Goal: Find specific page/section: Find specific page/section

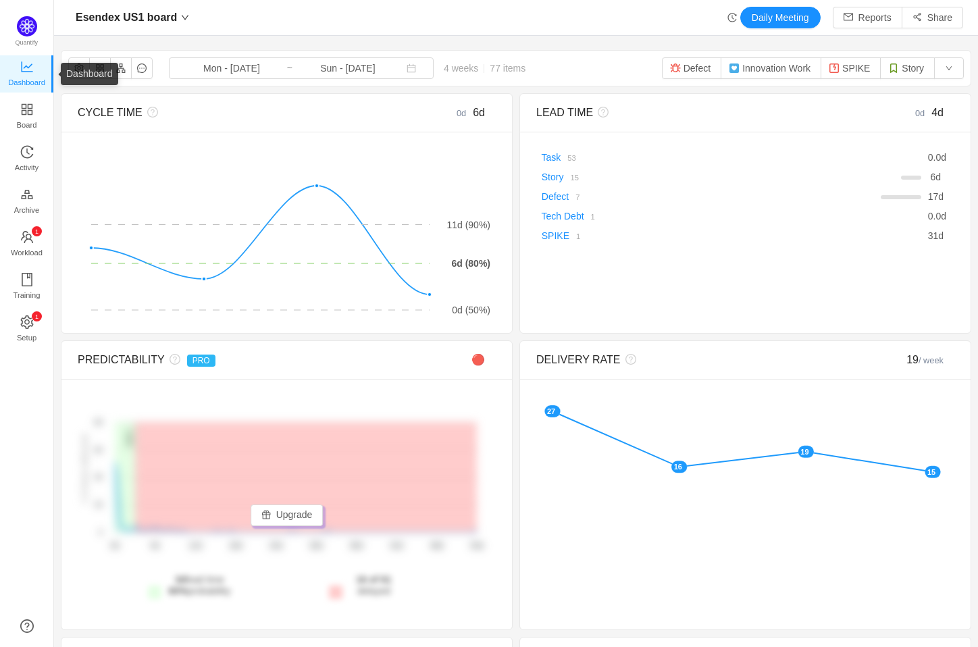
click at [26, 81] on span "Dashboard" at bounding box center [26, 82] width 37 height 27
click at [177, 15] on span at bounding box center [183, 18] width 12 height 8
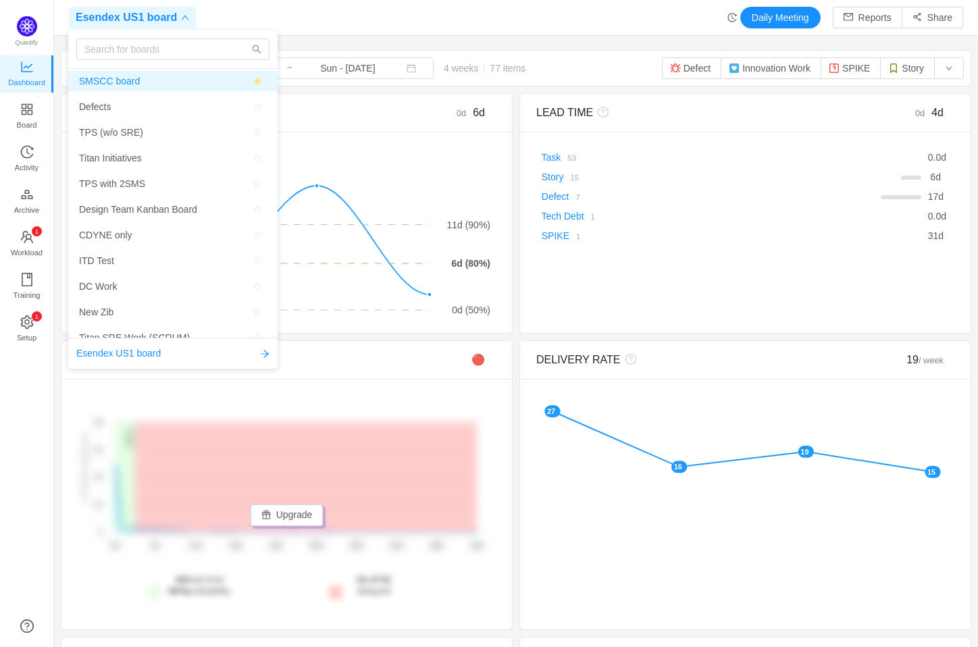
click at [149, 89] on span "SMSCC board" at bounding box center [173, 81] width 188 height 20
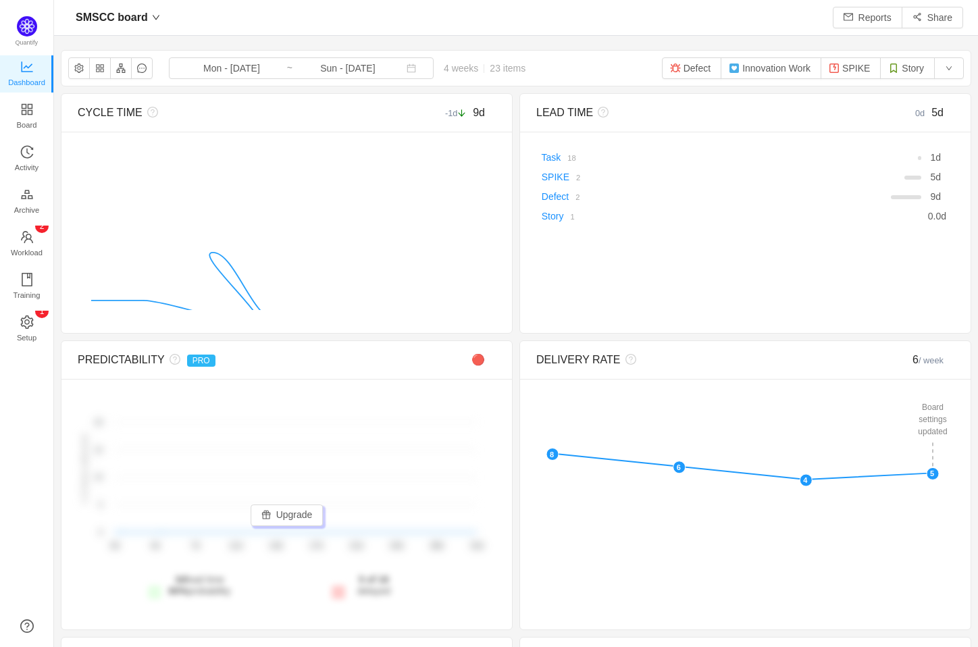
scroll to position [625, 890]
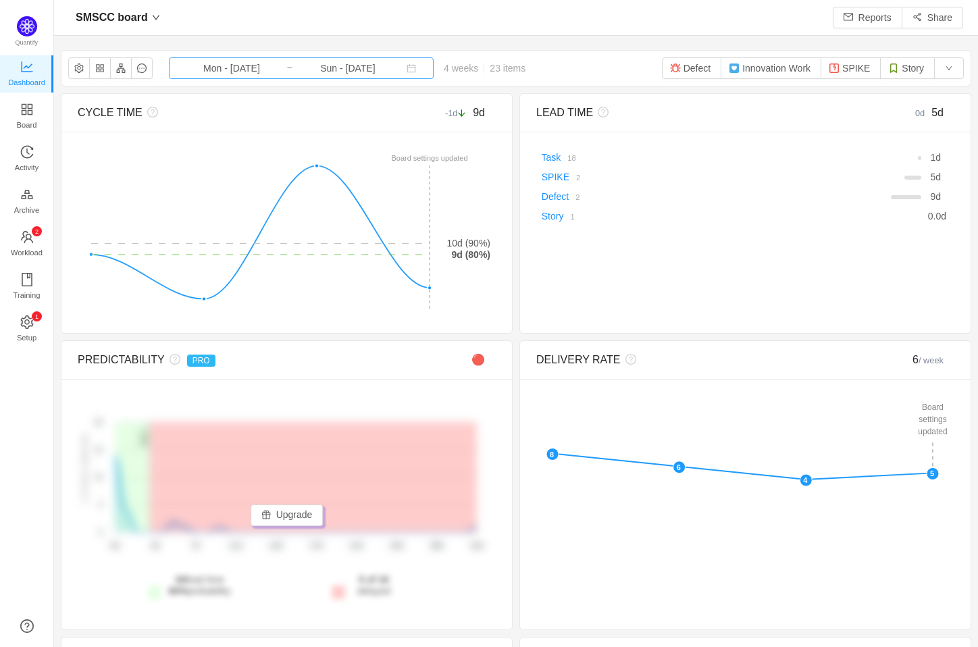
click at [215, 70] on input "Mon - [DATE]" at bounding box center [231, 68] width 109 height 15
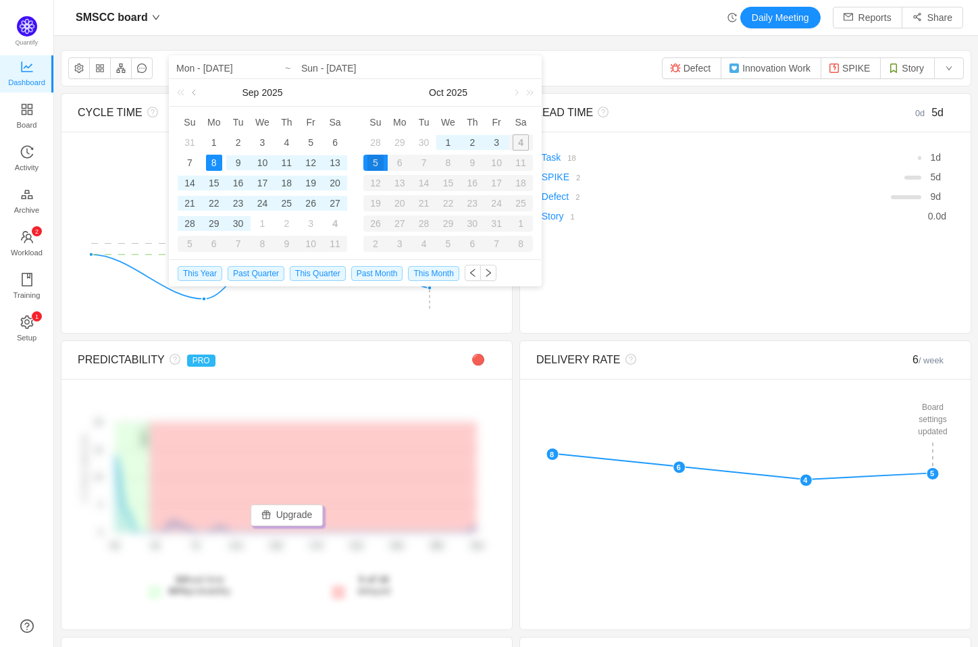
click at [193, 93] on link at bounding box center [195, 92] width 12 height 27
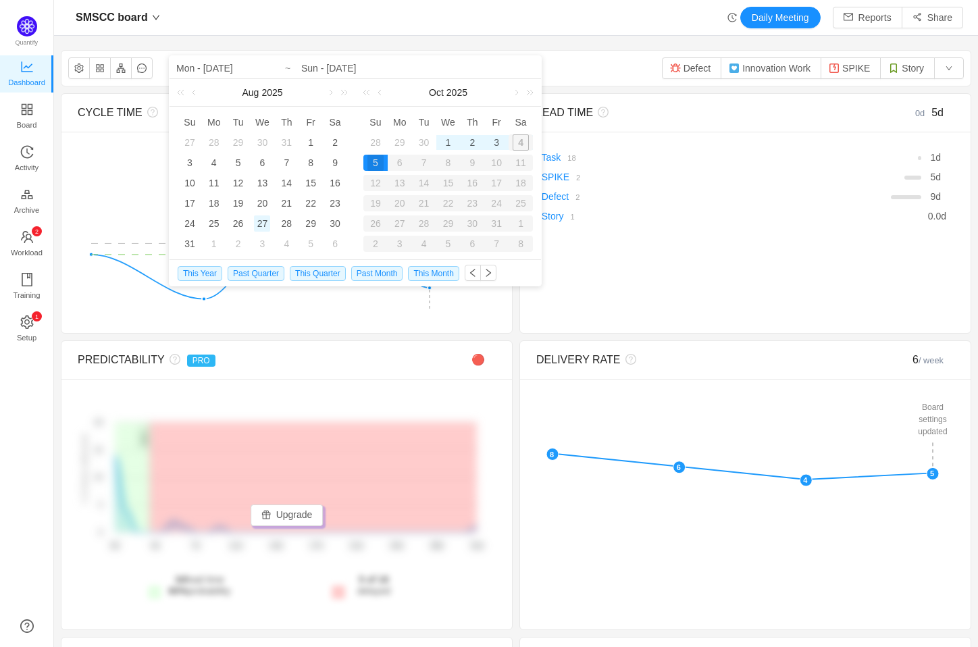
click at [261, 225] on div "27" at bounding box center [262, 224] width 16 height 16
click at [375, 93] on link at bounding box center [381, 92] width 12 height 27
click at [422, 161] on div "9" at bounding box center [424, 163] width 16 height 16
type input "Wed - [DATE]"
type input "Tue - [DATE]"
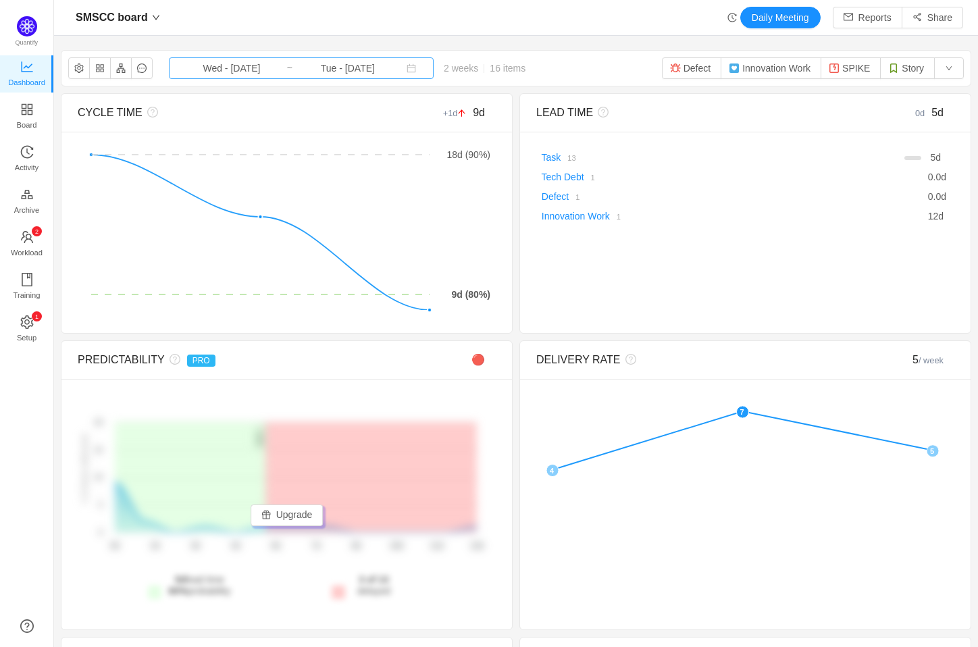
click at [317, 67] on input "Tue - [DATE]" at bounding box center [347, 68] width 109 height 15
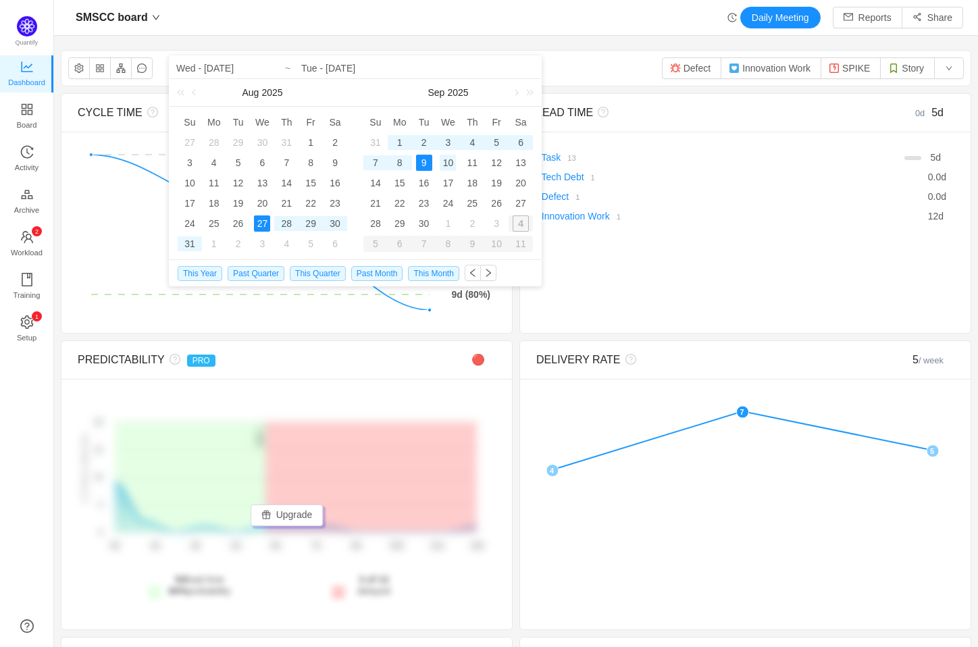
click at [449, 158] on div "10" at bounding box center [448, 163] width 16 height 16
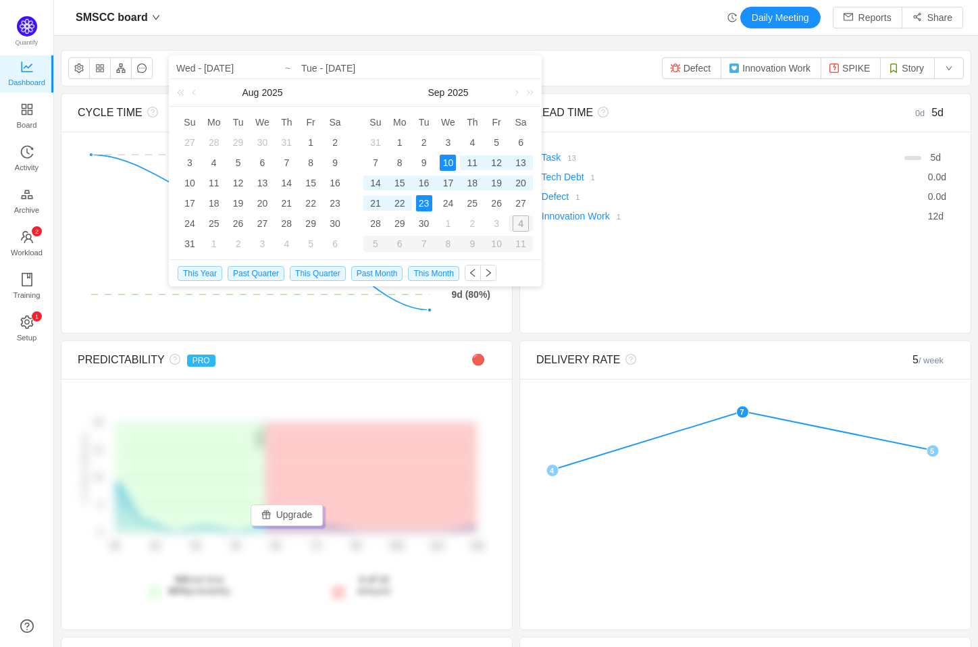
click at [426, 203] on div "23" at bounding box center [424, 203] width 16 height 16
type input "Wed - [DATE]"
type input "Tue - [DATE]"
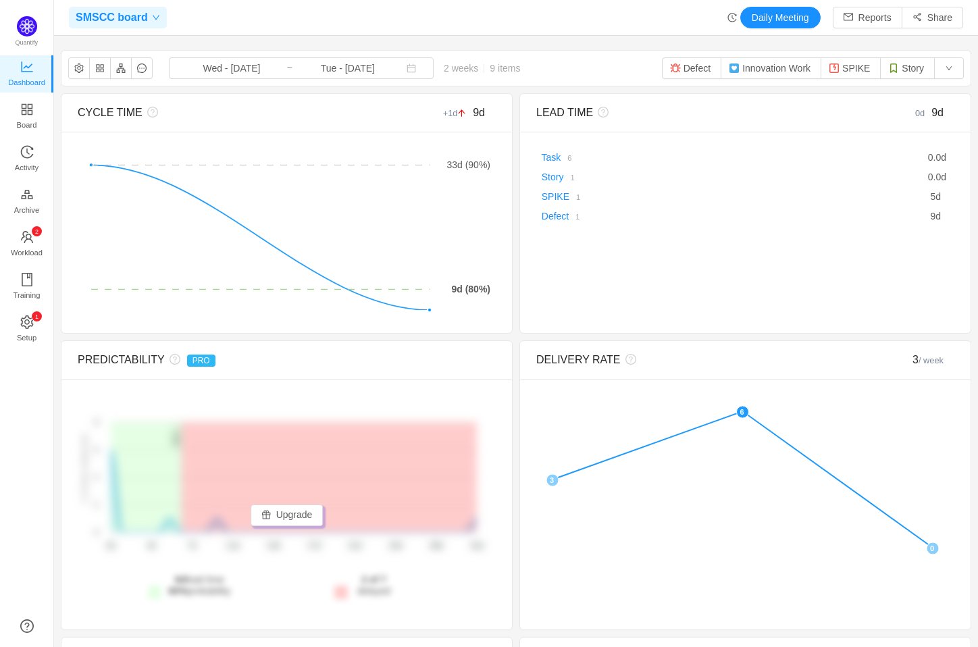
click at [152, 20] on icon "icon: down" at bounding box center [156, 18] width 8 height 8
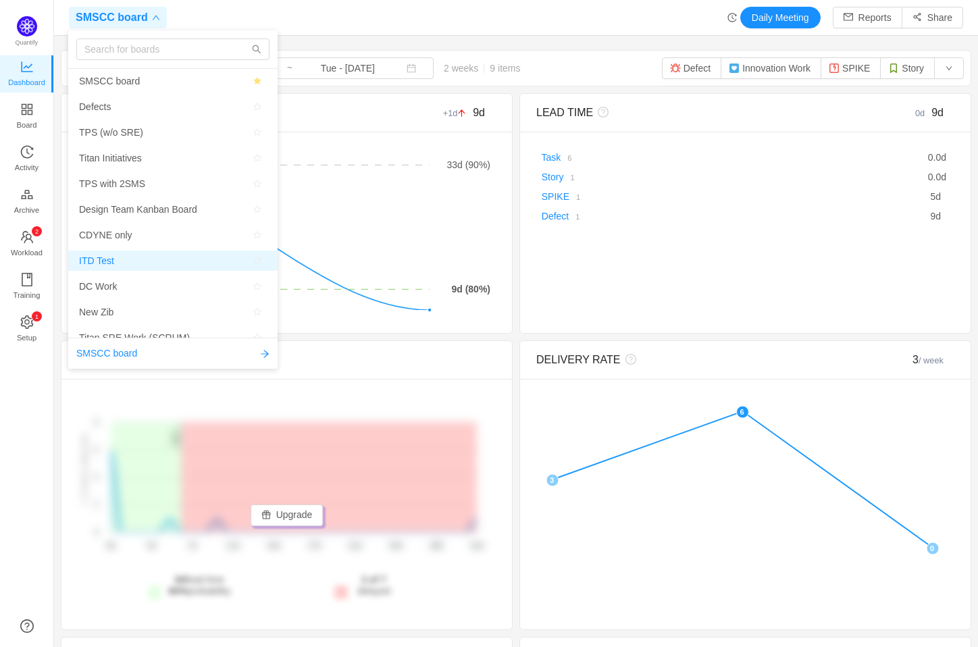
scroll to position [75, 0]
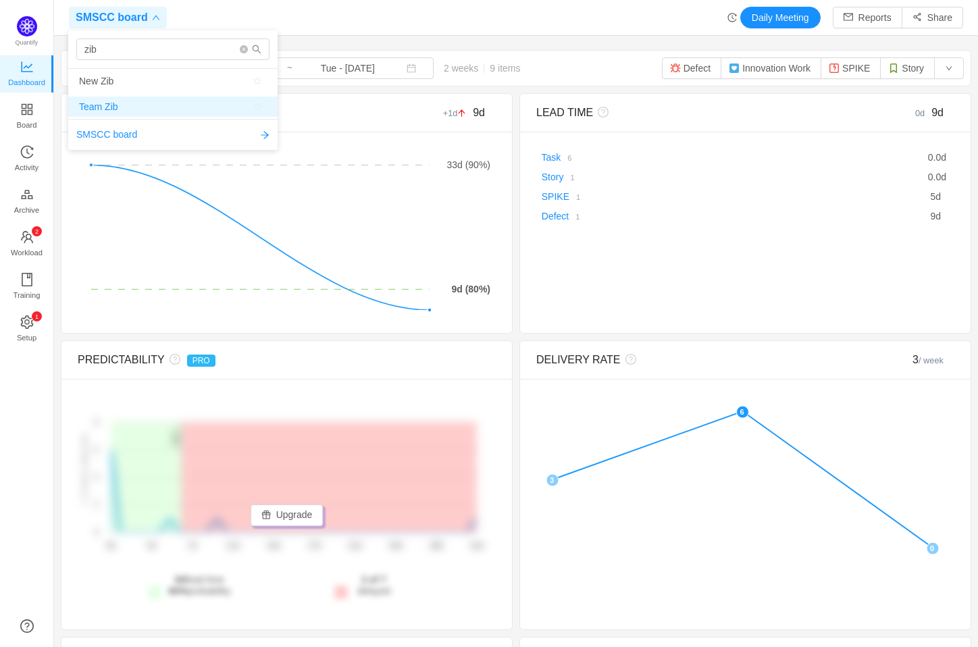
type input "zib"
click at [115, 99] on span "Team Zib" at bounding box center [98, 107] width 39 height 20
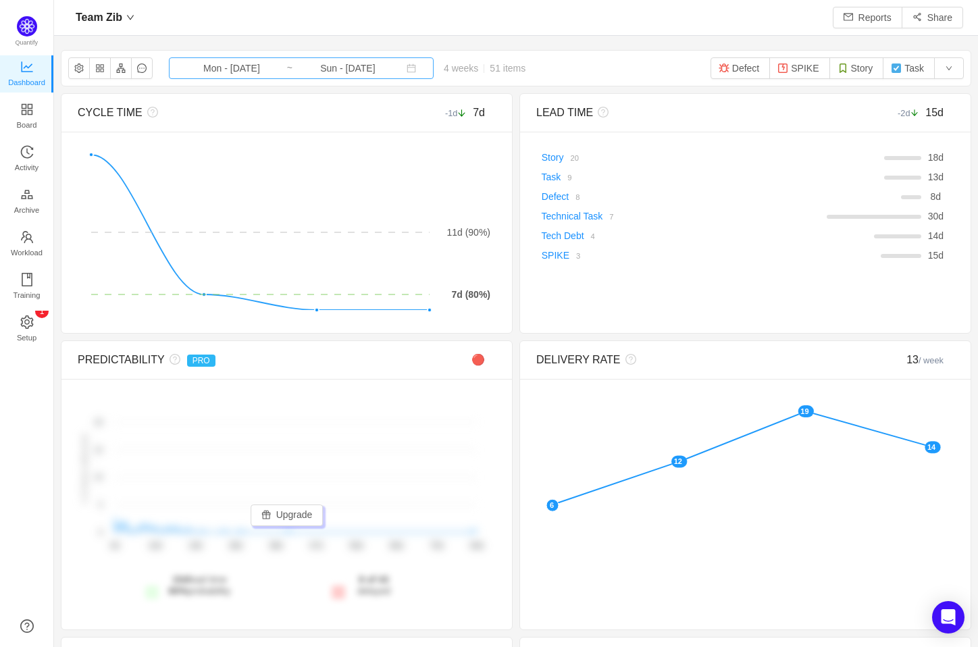
scroll to position [625, 890]
click at [249, 74] on input "Mon - [DATE]" at bounding box center [231, 68] width 109 height 15
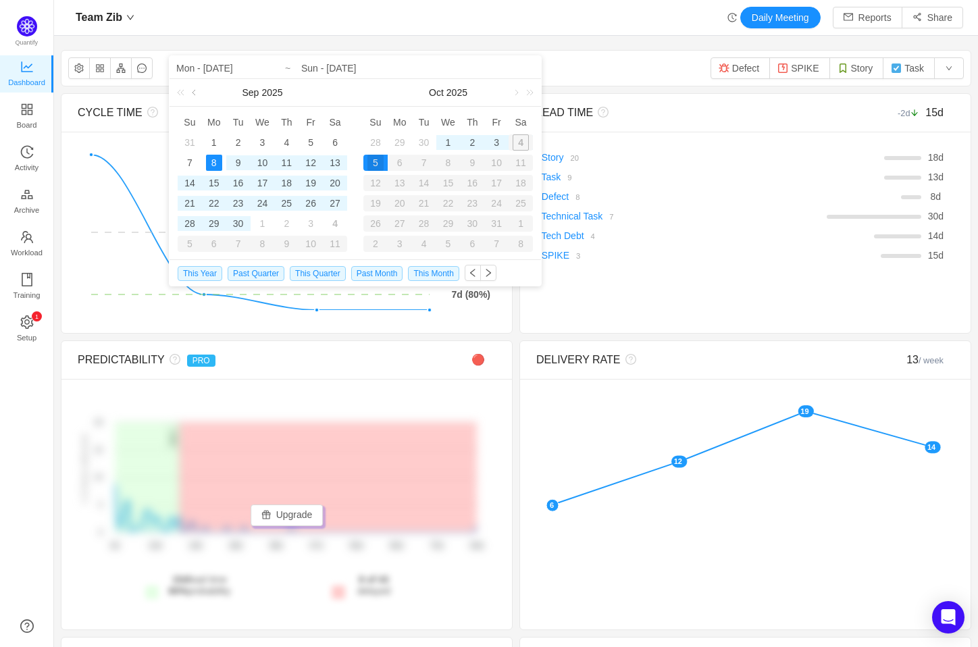
click at [197, 91] on link at bounding box center [195, 92] width 12 height 27
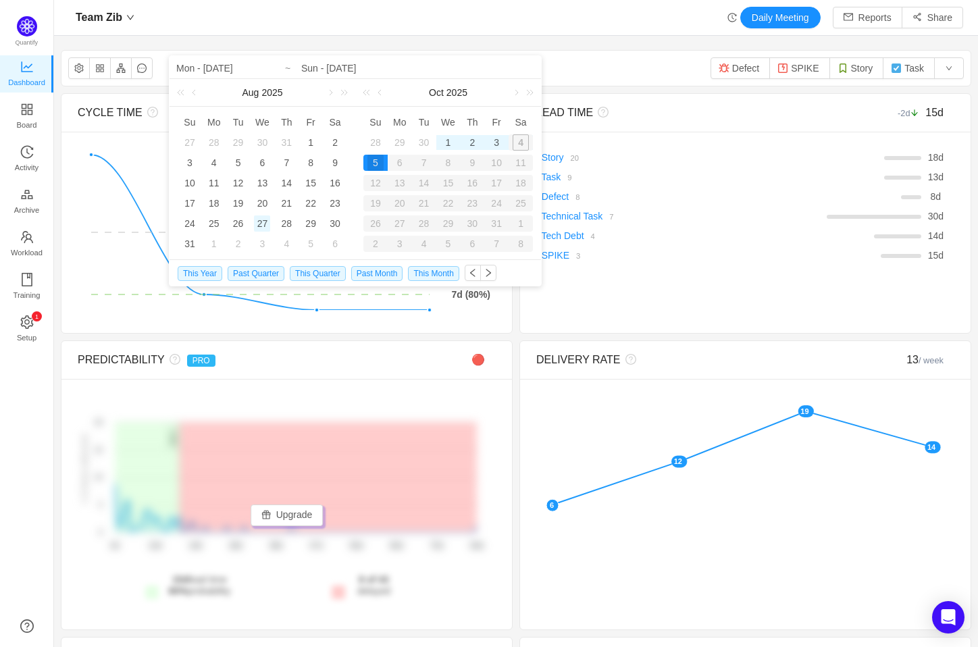
click at [263, 223] on div "27" at bounding box center [262, 224] width 16 height 16
click at [386, 93] on link at bounding box center [381, 92] width 12 height 27
click at [423, 160] on div "9" at bounding box center [424, 163] width 16 height 16
type input "Wed - [DATE]"
type input "Tue - [DATE]"
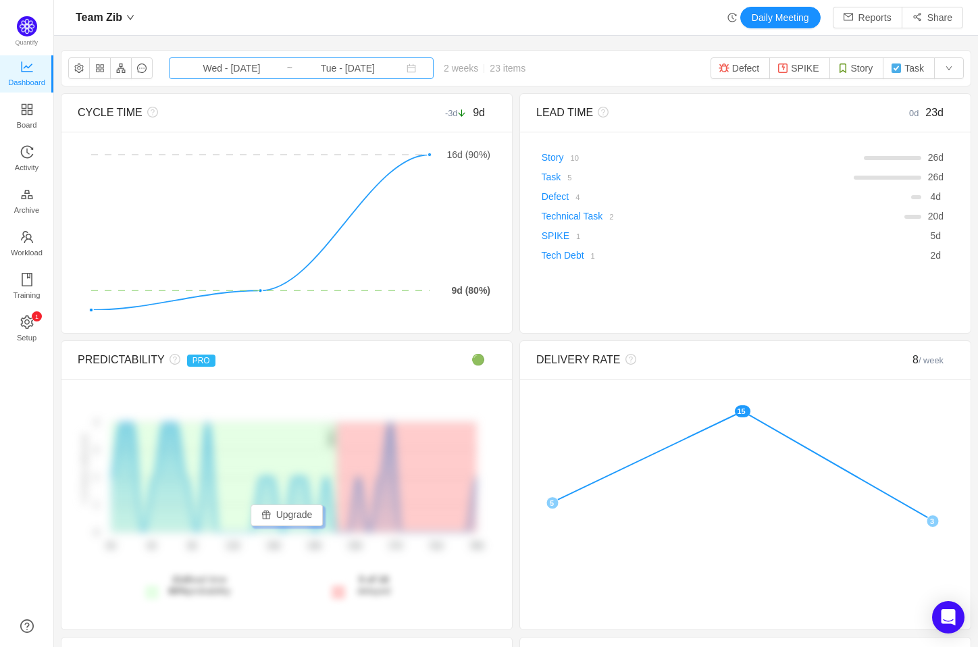
click at [349, 70] on input "Tue - [DATE]" at bounding box center [347, 68] width 109 height 15
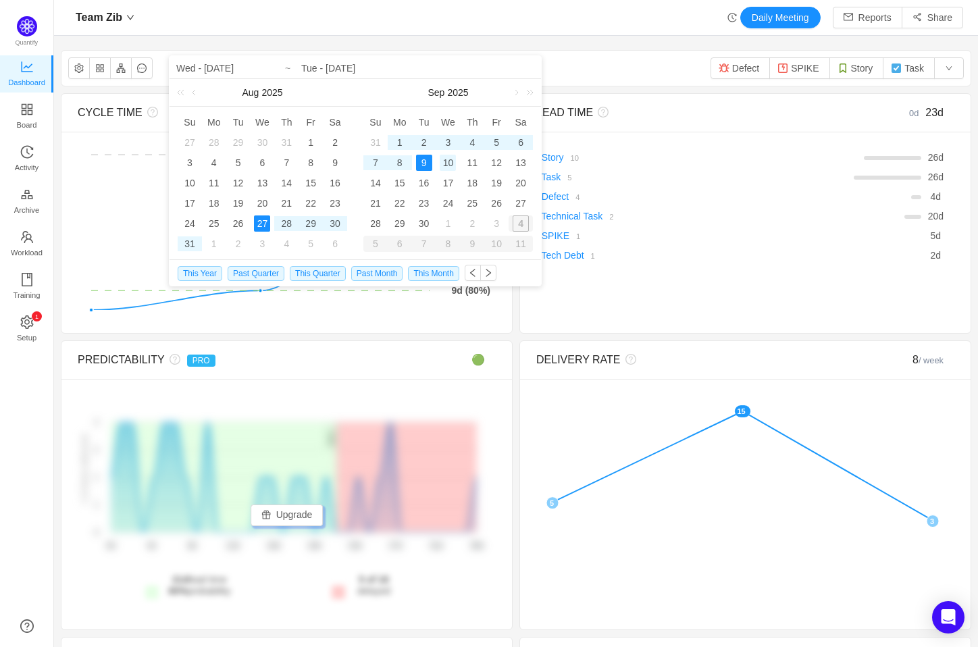
click at [447, 159] on div "10" at bounding box center [448, 163] width 16 height 16
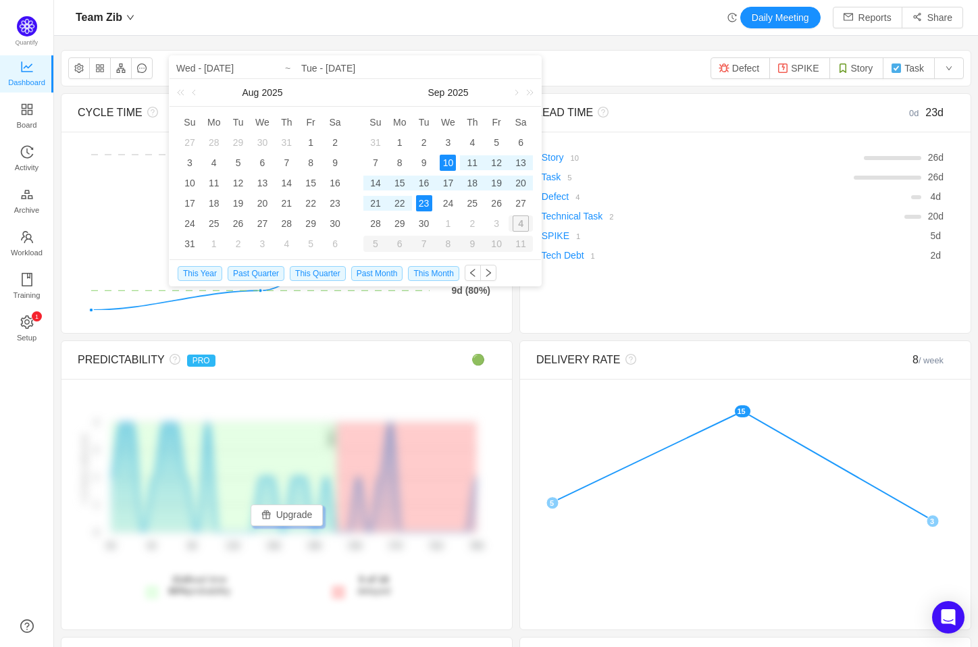
click at [418, 206] on div "23" at bounding box center [424, 203] width 16 height 16
type input "Wed - [DATE]"
type input "Tue - [DATE]"
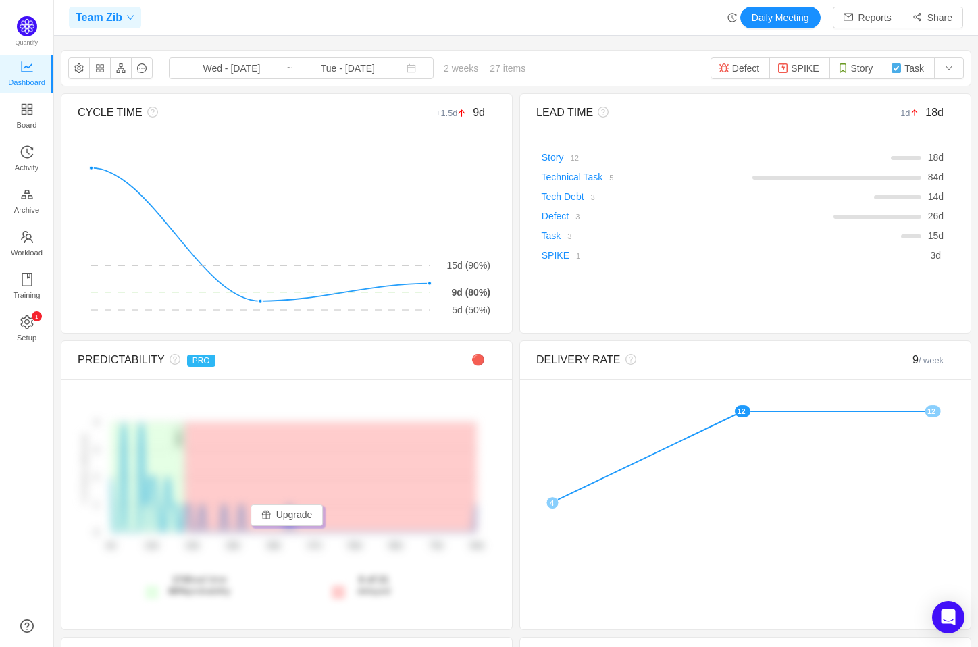
click at [139, 8] on span "Team Zib" at bounding box center [109, 18] width 80 height 22
click at [133, 11] on div "Team Zib" at bounding box center [105, 18] width 72 height 22
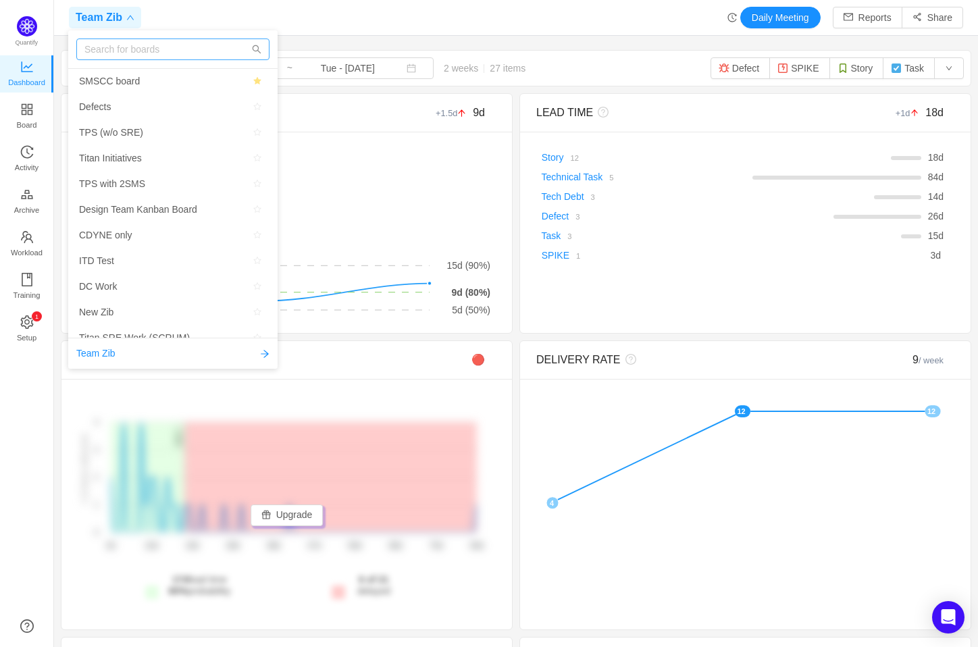
click at [133, 51] on input "text" at bounding box center [172, 50] width 193 height 22
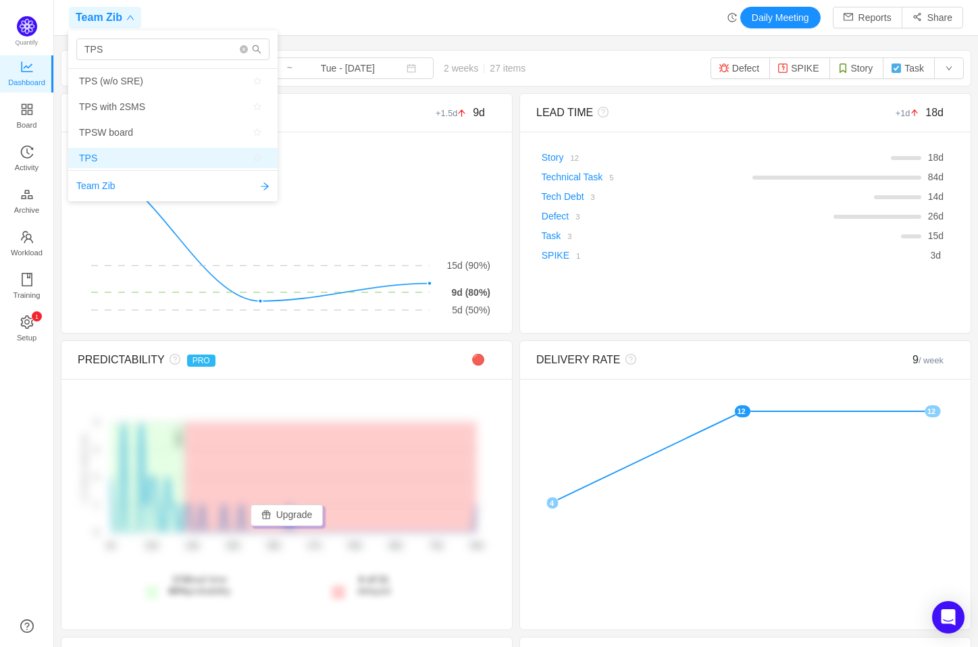
type input "TPS"
click at [109, 166] on span "TPS" at bounding box center [173, 158] width 188 height 20
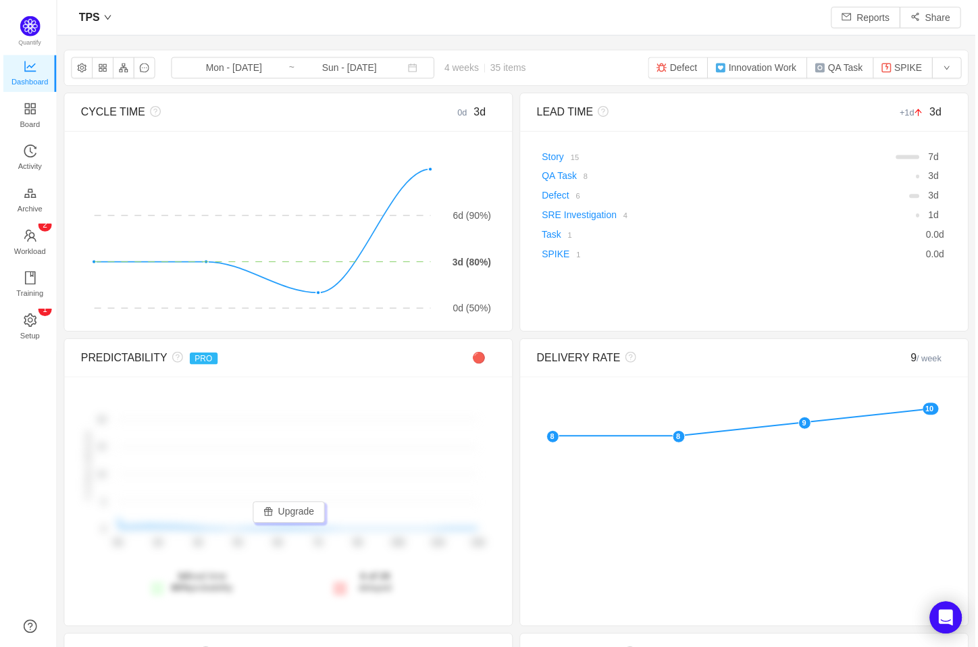
scroll to position [625, 890]
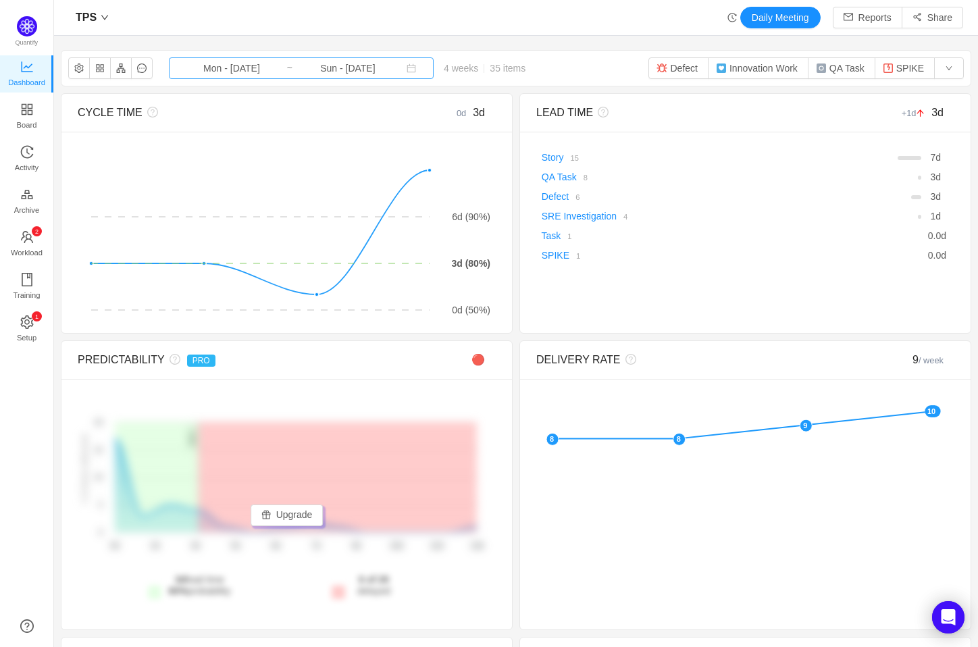
click at [247, 69] on input "Mon - [DATE]" at bounding box center [231, 68] width 109 height 15
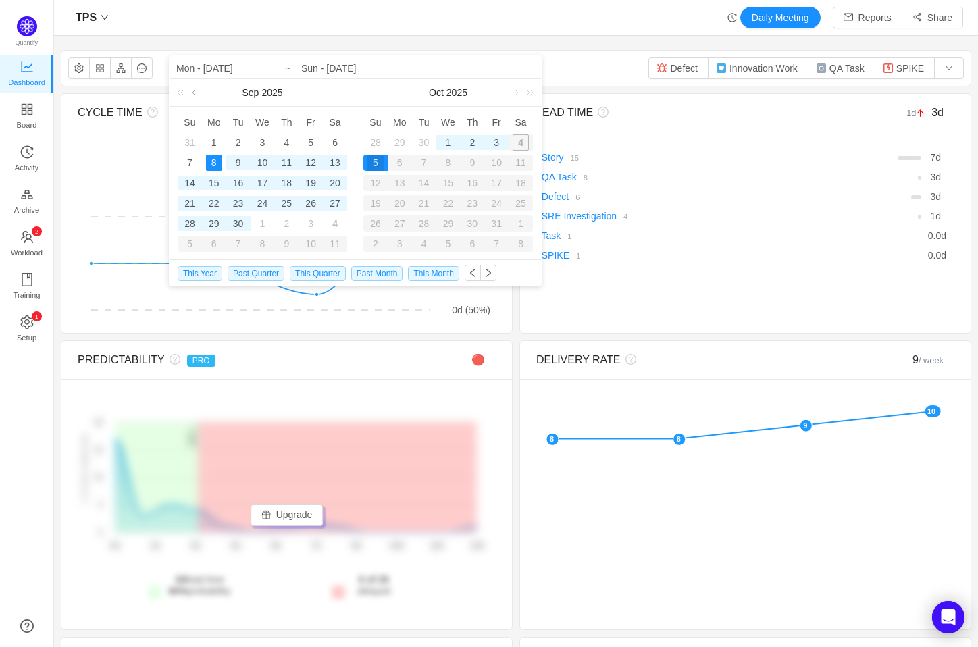
click at [199, 93] on link at bounding box center [195, 92] width 12 height 27
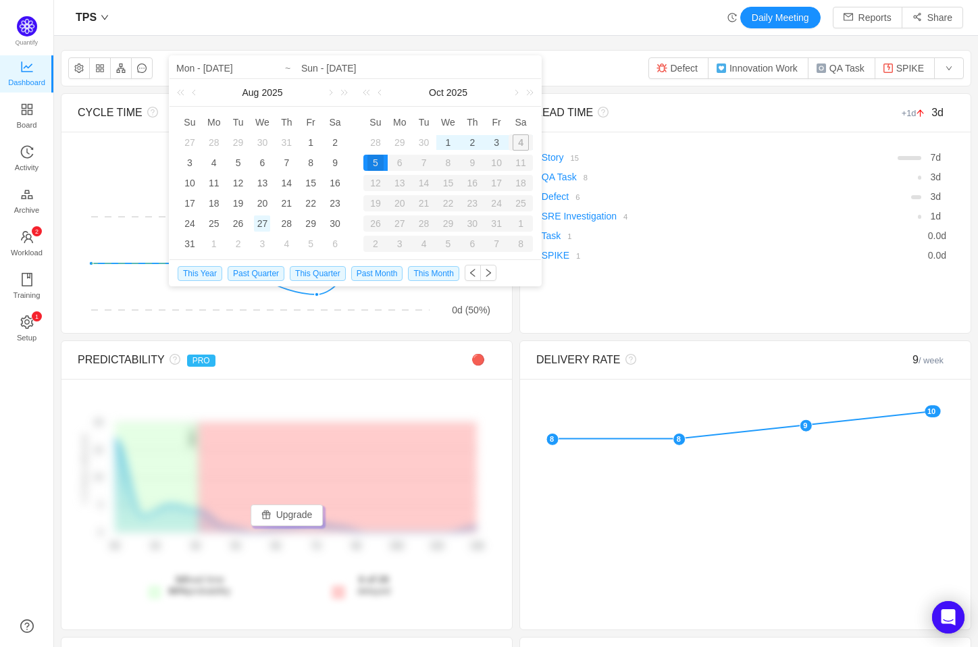
click at [257, 218] on div "27" at bounding box center [262, 224] width 16 height 16
click at [376, 93] on link at bounding box center [381, 92] width 12 height 27
click at [420, 162] on div "9" at bounding box center [424, 163] width 16 height 16
type input "Wed - [DATE]"
type input "Tue - [DATE]"
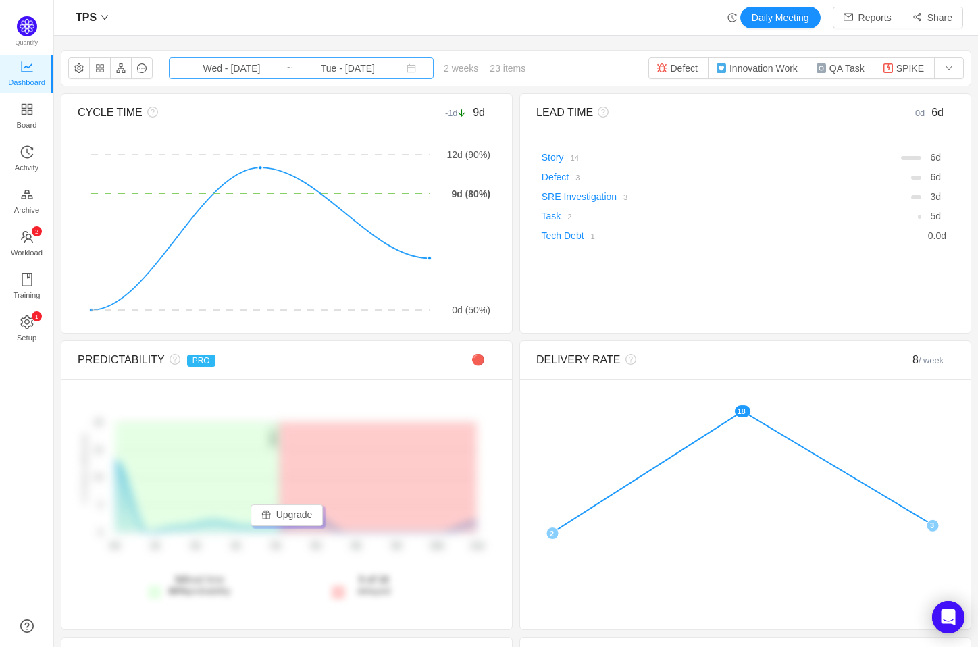
click at [355, 74] on input "Tue - [DATE]" at bounding box center [347, 68] width 109 height 15
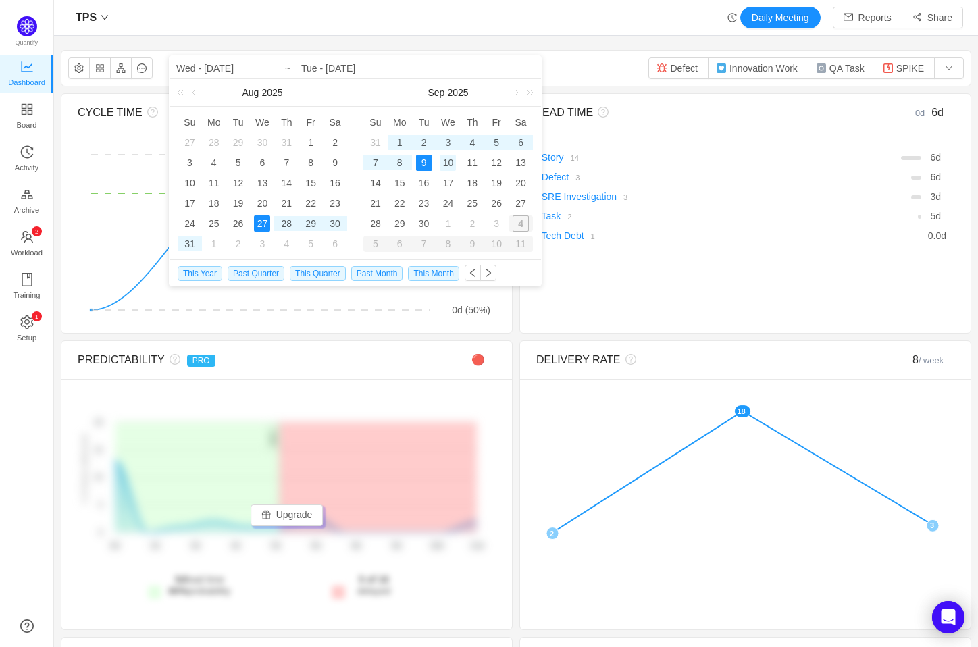
click at [447, 161] on div "10" at bounding box center [448, 163] width 16 height 16
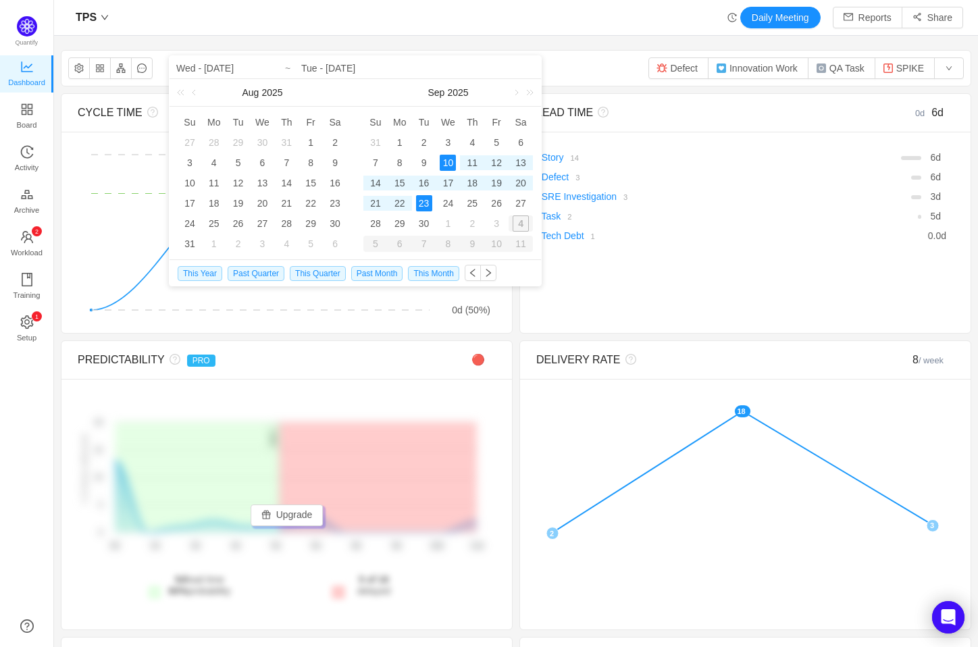
click at [418, 201] on div "23" at bounding box center [424, 203] width 16 height 16
type input "Wed - [DATE]"
type input "Tue - [DATE]"
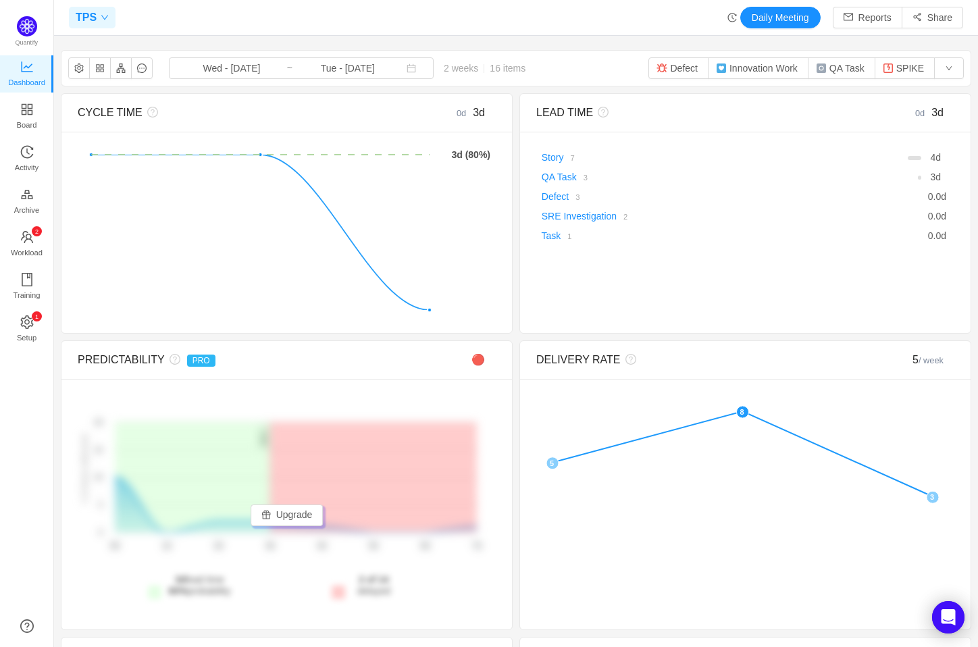
click at [89, 12] on span "TPS" at bounding box center [86, 18] width 21 height 22
type input "IP"
click at [99, 78] on span "IP board" at bounding box center [97, 81] width 36 height 20
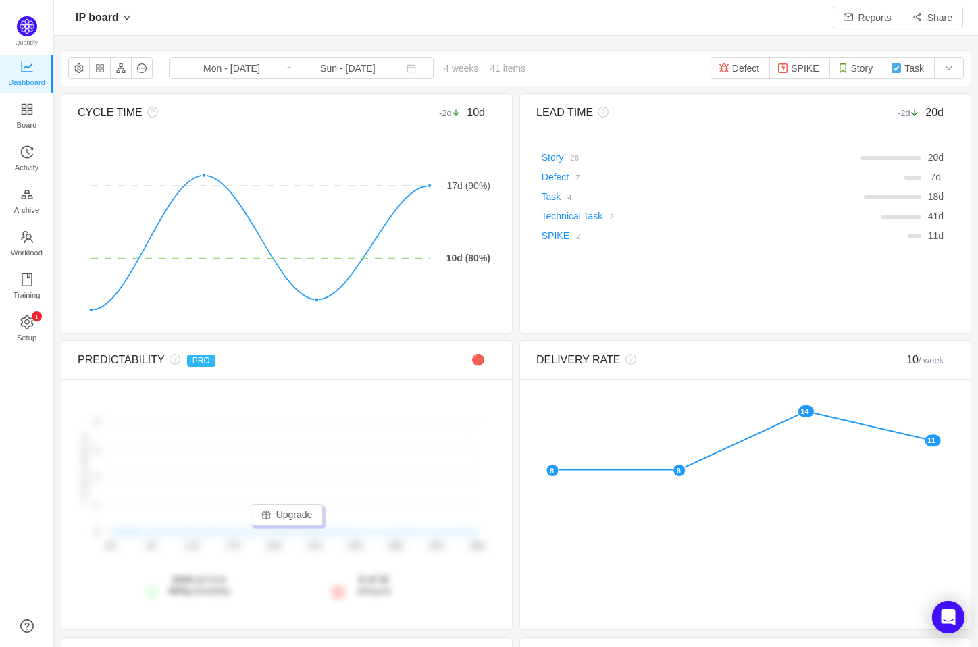
scroll to position [625, 890]
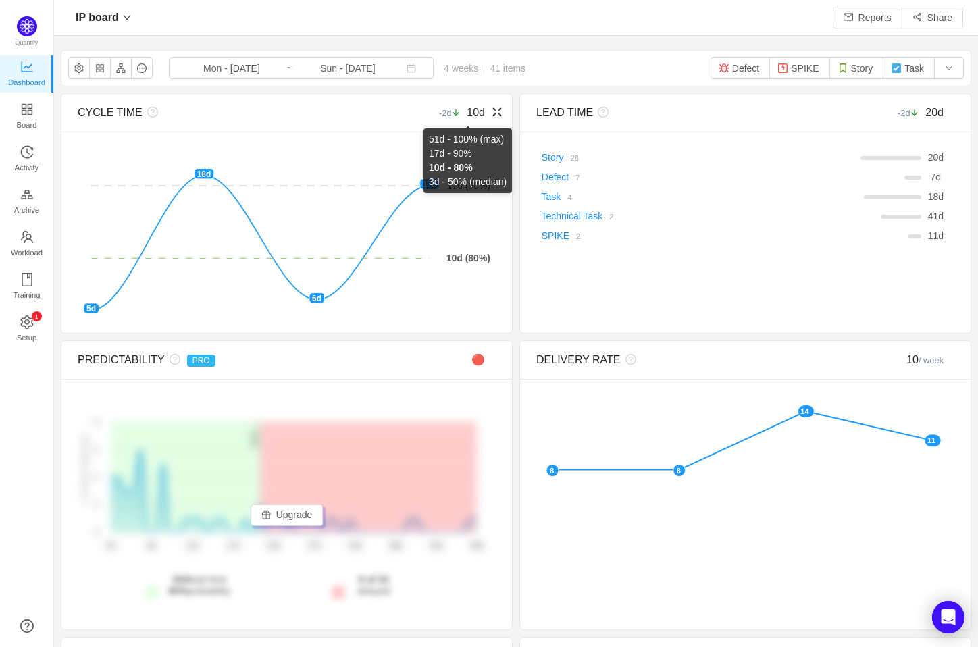
click at [473, 114] on span "10d" at bounding box center [476, 112] width 18 height 11
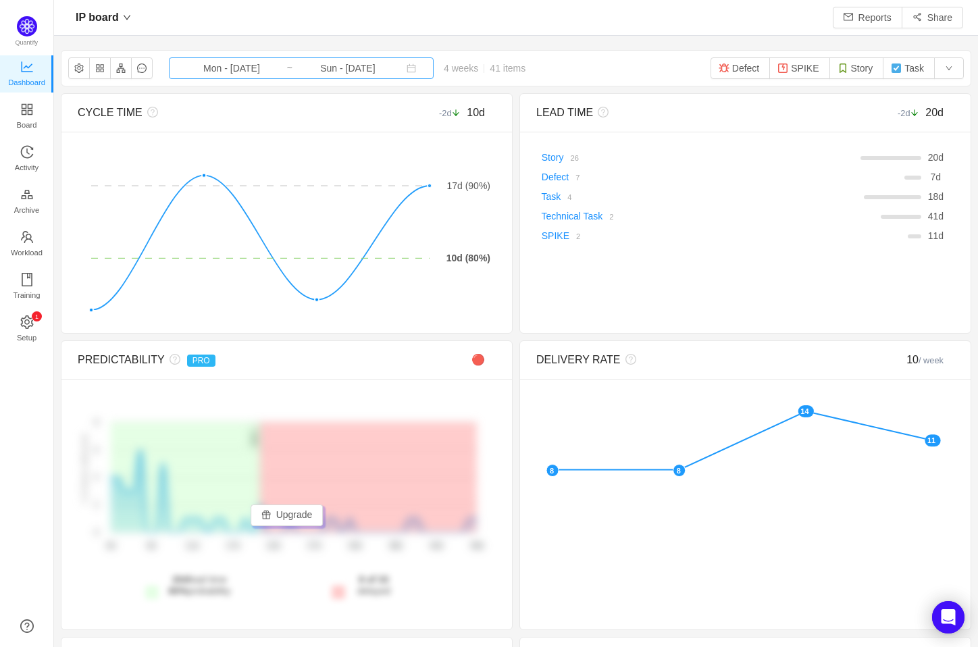
click at [255, 66] on input "Mon - [DATE]" at bounding box center [231, 68] width 109 height 15
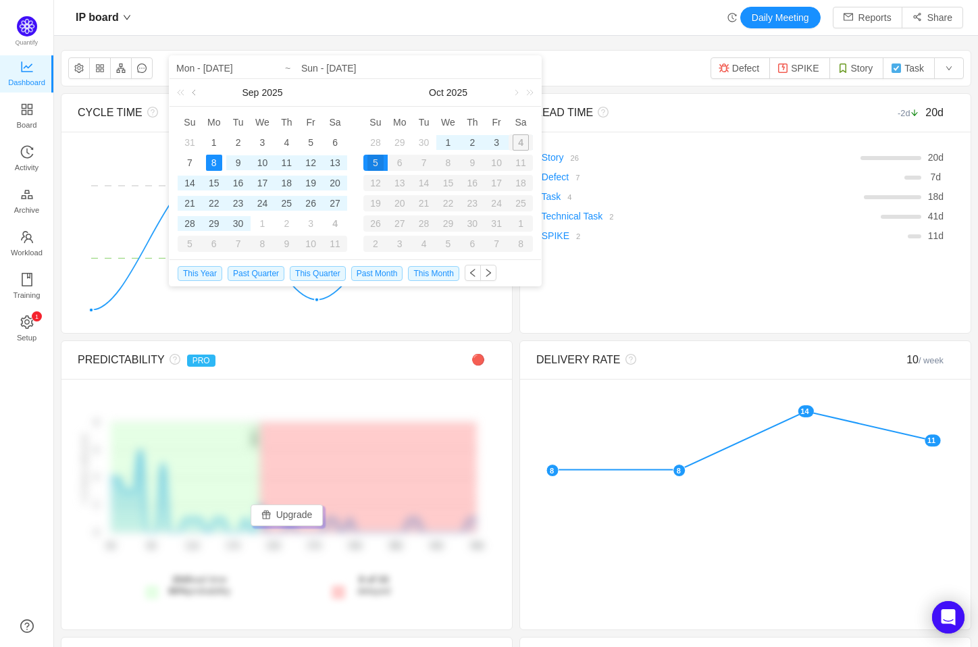
click at [197, 91] on link at bounding box center [195, 92] width 12 height 27
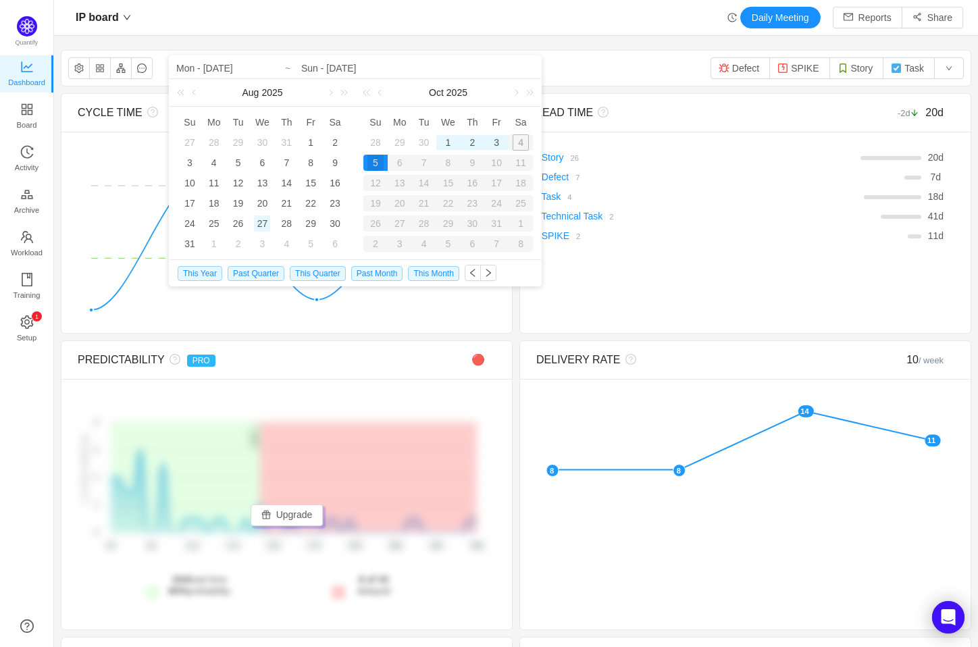
click at [262, 226] on div "27" at bounding box center [262, 224] width 16 height 16
click at [378, 86] on link at bounding box center [381, 92] width 12 height 27
click at [423, 166] on div "9" at bounding box center [424, 163] width 16 height 16
type input "Wed - [DATE]"
type input "Tue - [DATE]"
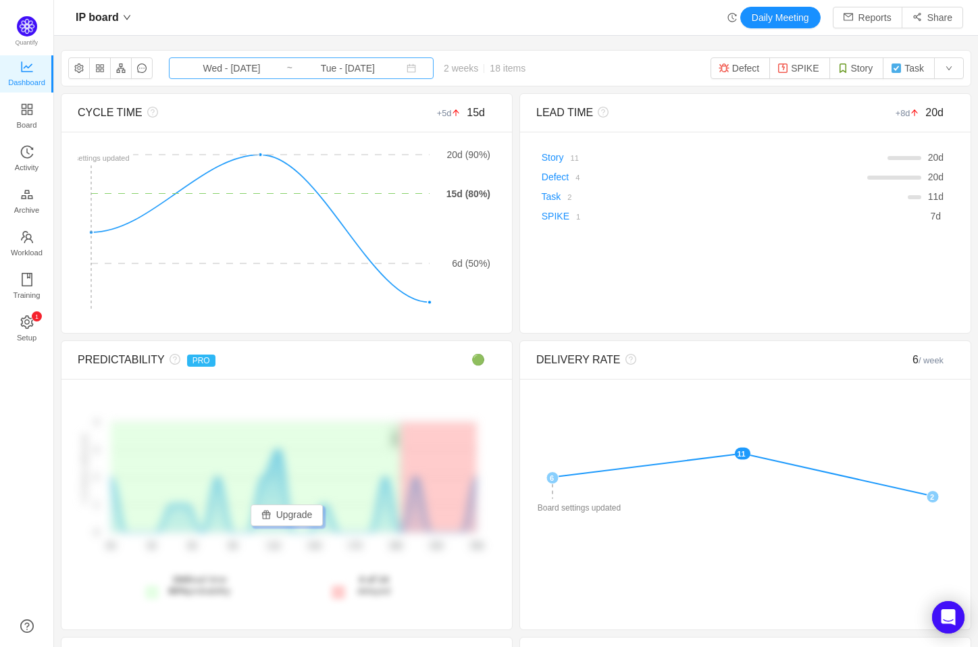
click at [351, 74] on input "Tue - [DATE]" at bounding box center [347, 68] width 109 height 15
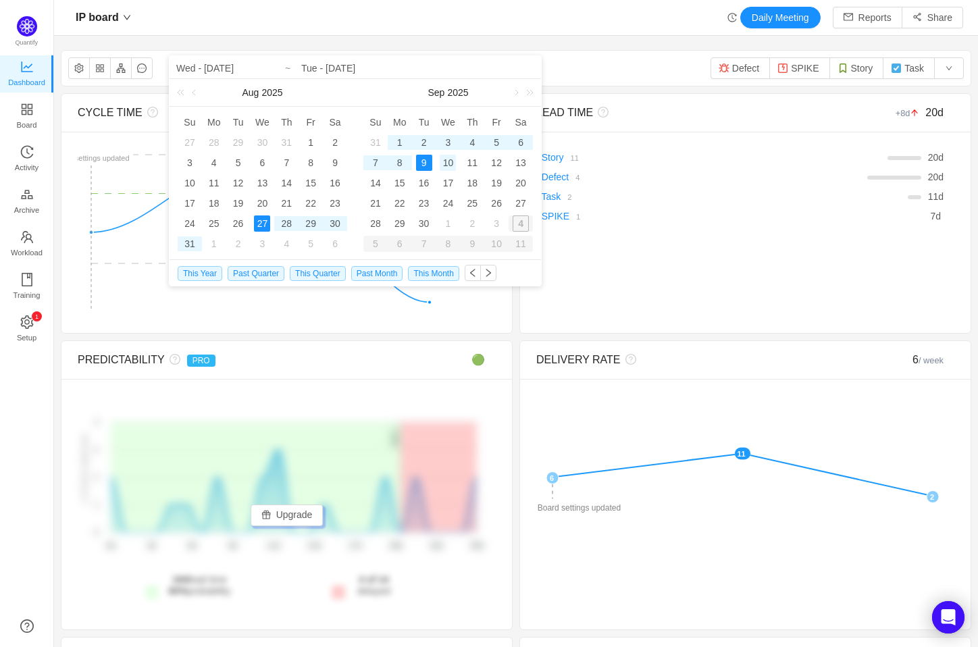
click at [455, 166] on div "10" at bounding box center [448, 163] width 16 height 16
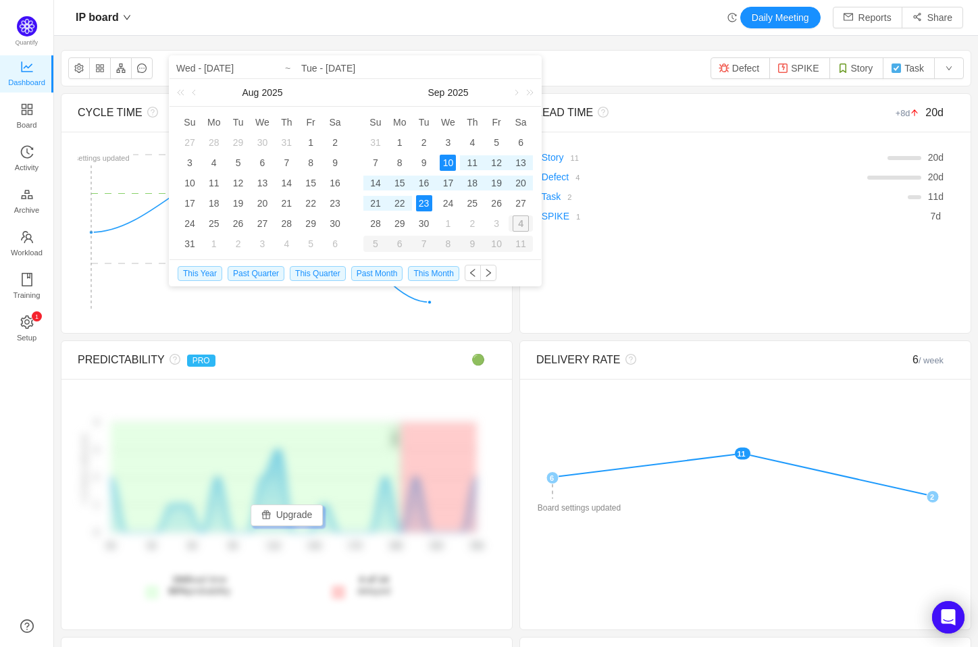
click at [428, 203] on div "23" at bounding box center [424, 203] width 16 height 16
type input "Wed - [DATE]"
type input "Tue - [DATE]"
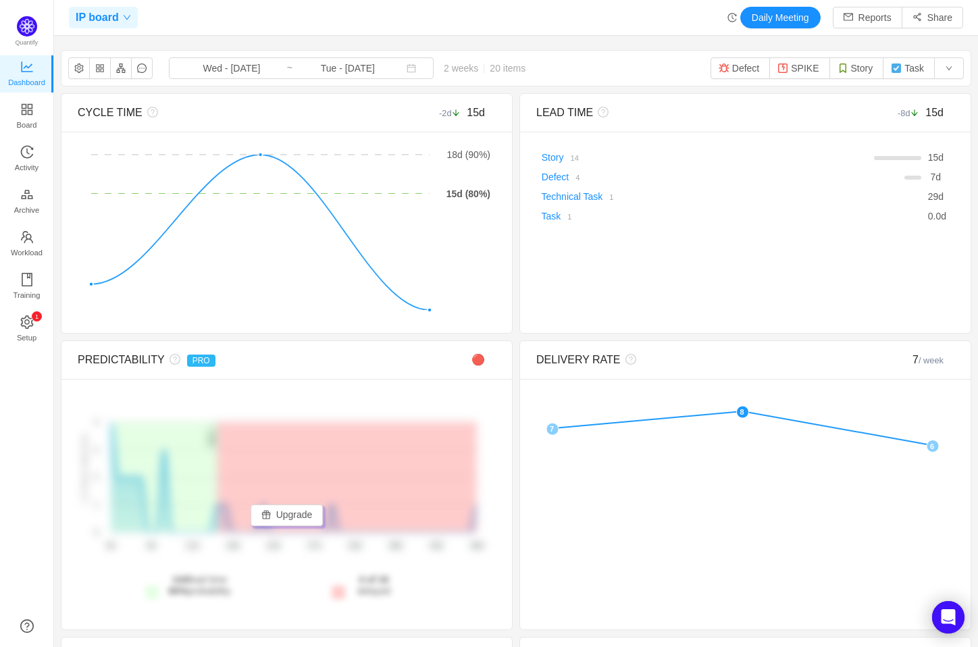
click at [130, 20] on div "IP board" at bounding box center [103, 18] width 69 height 22
type input "S"
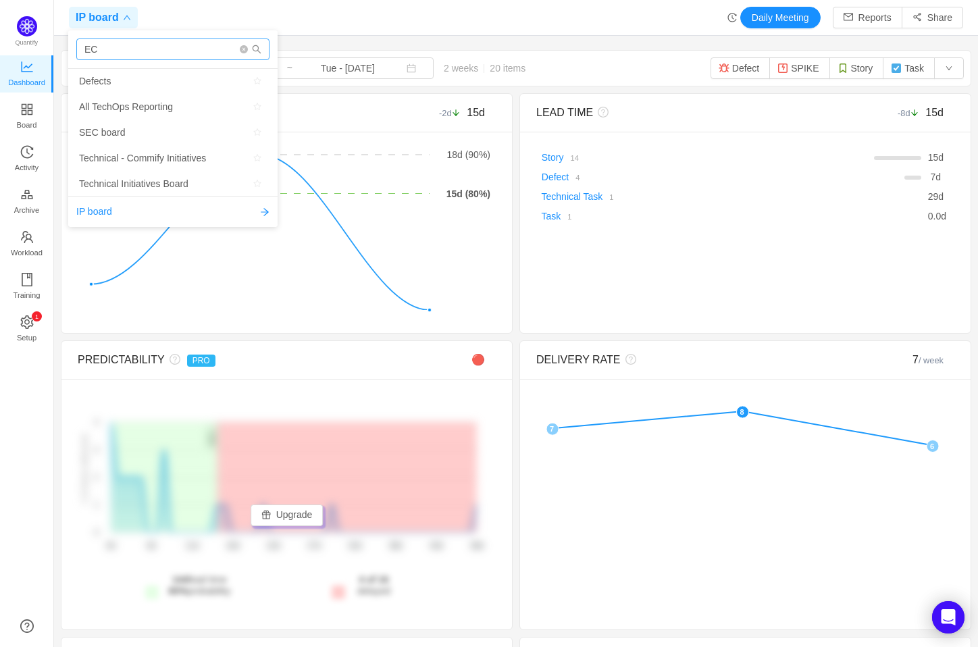
type input "E"
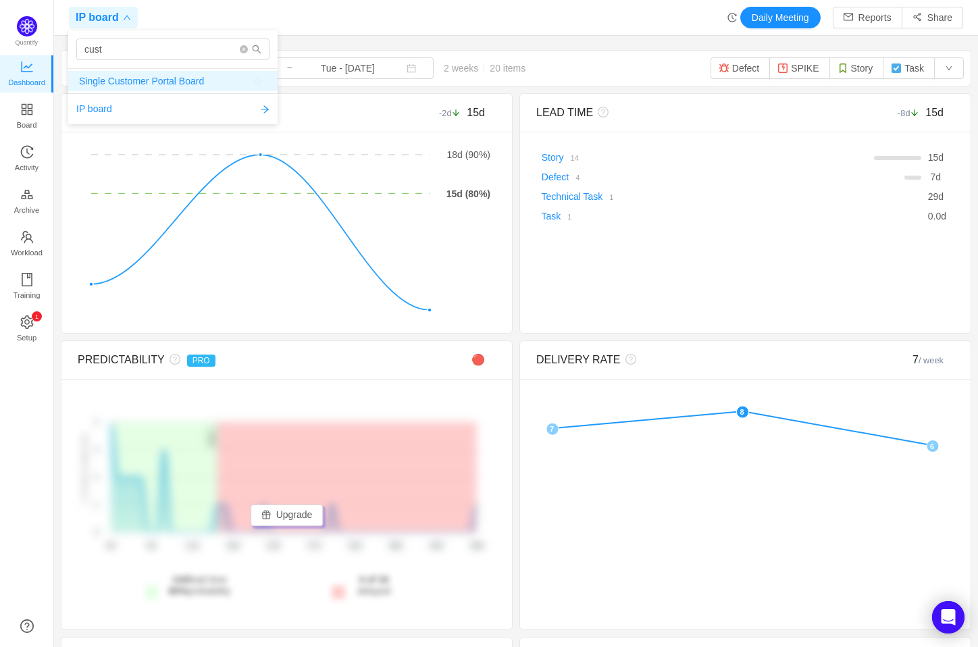
type input "cust"
click at [132, 78] on span "Single Customer Portal Board" at bounding box center [141, 81] width 125 height 20
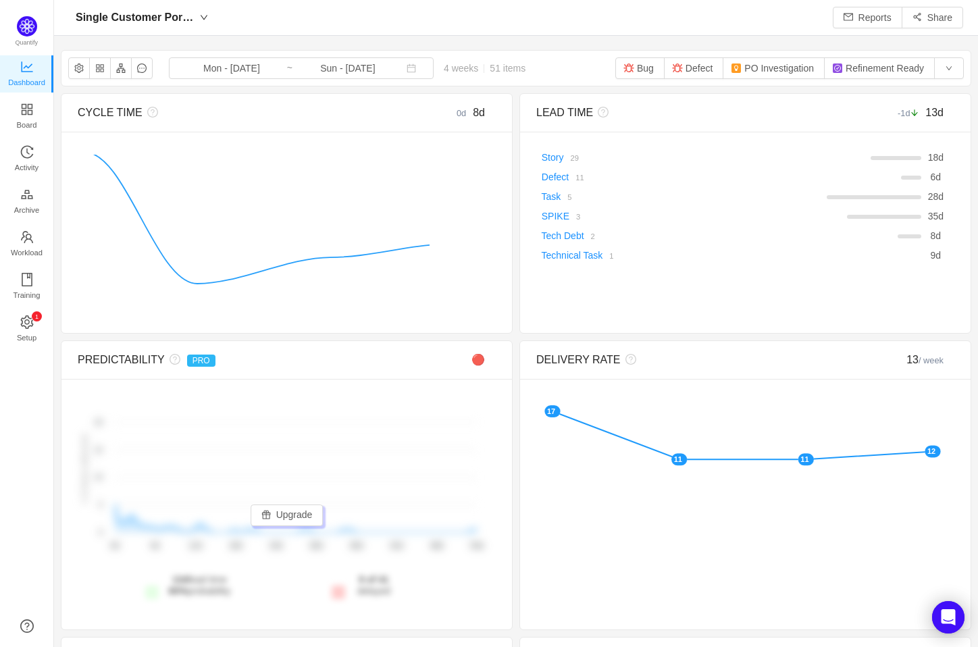
scroll to position [625, 890]
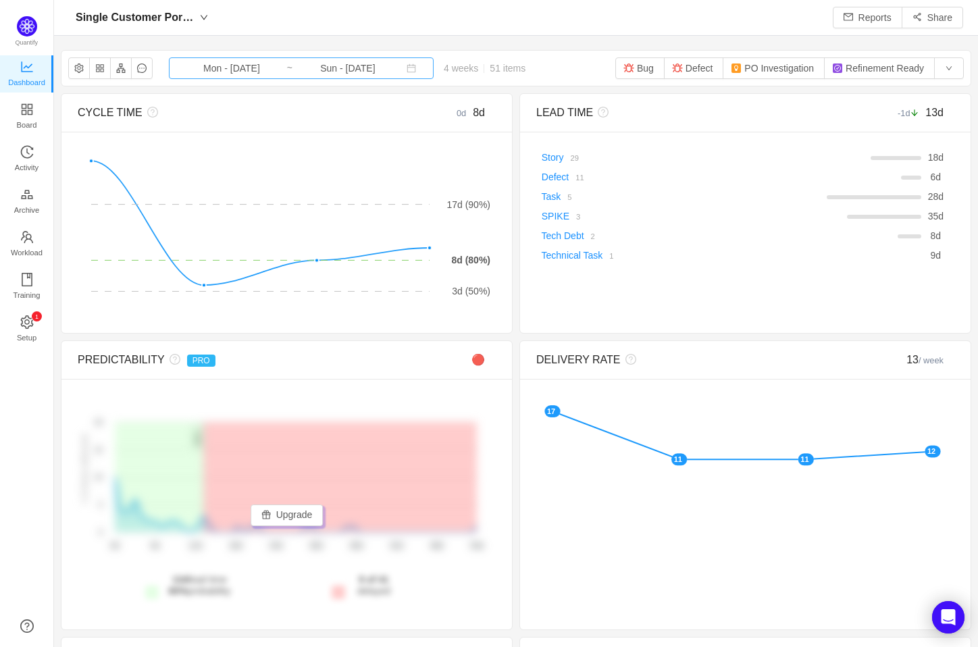
click at [250, 68] on input "Mon - [DATE]" at bounding box center [231, 68] width 109 height 15
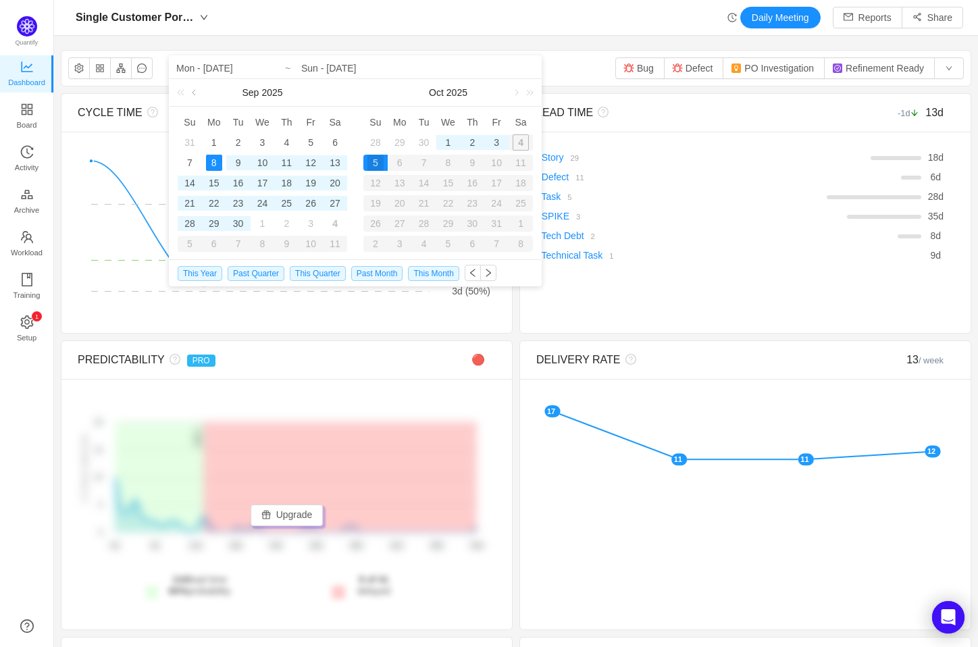
click at [196, 92] on link at bounding box center [195, 92] width 12 height 27
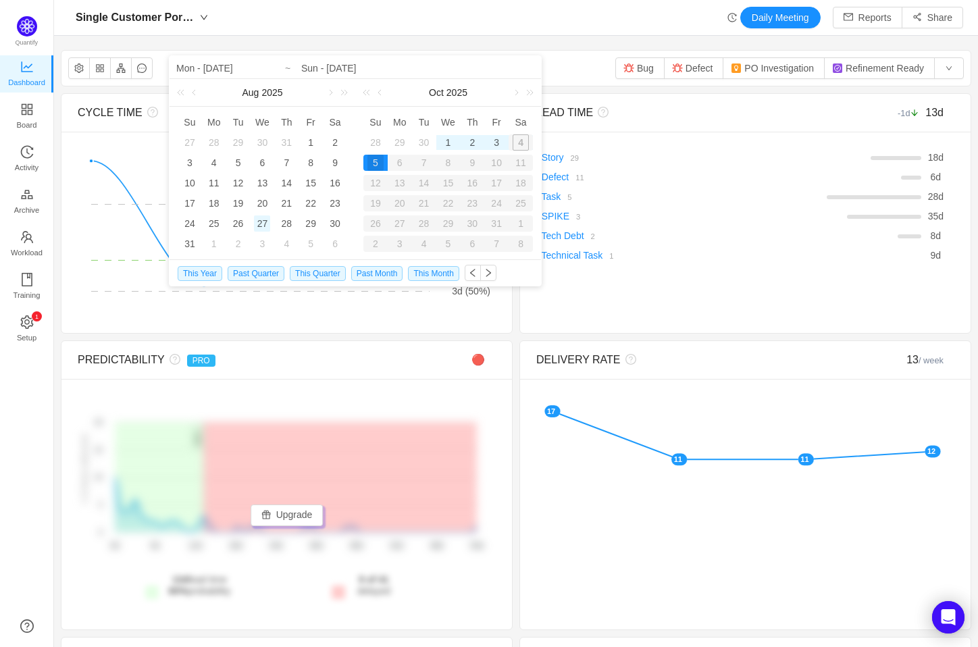
click at [261, 216] on div "27" at bounding box center [262, 224] width 16 height 16
click at [386, 90] on link at bounding box center [381, 92] width 12 height 27
click at [428, 162] on div "9" at bounding box center [424, 163] width 16 height 16
type input "Wed - [DATE]"
type input "Tue - [DATE]"
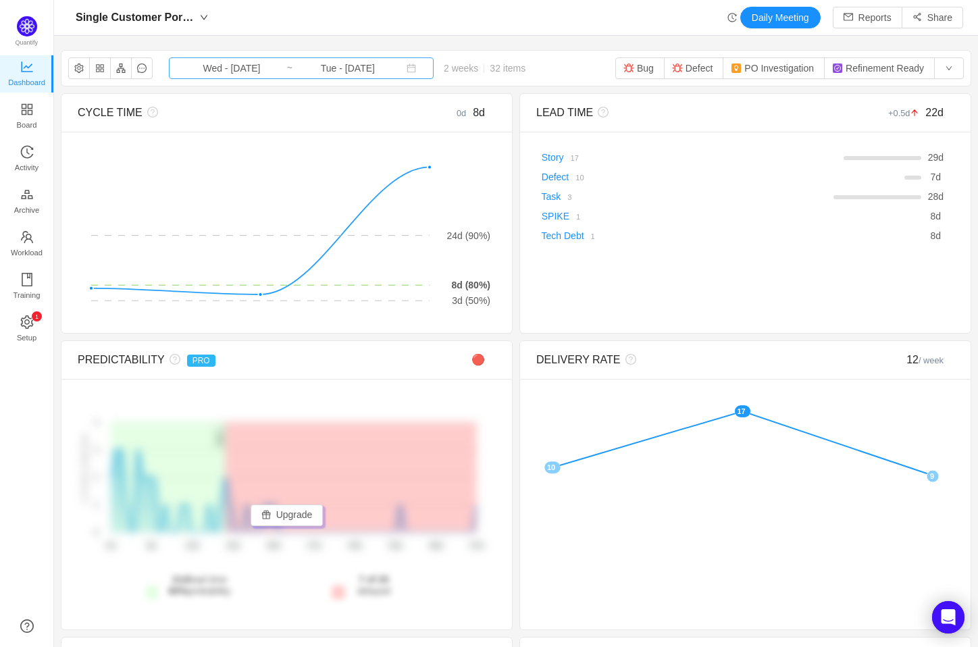
click at [321, 68] on input "Tue - [DATE]" at bounding box center [347, 68] width 109 height 15
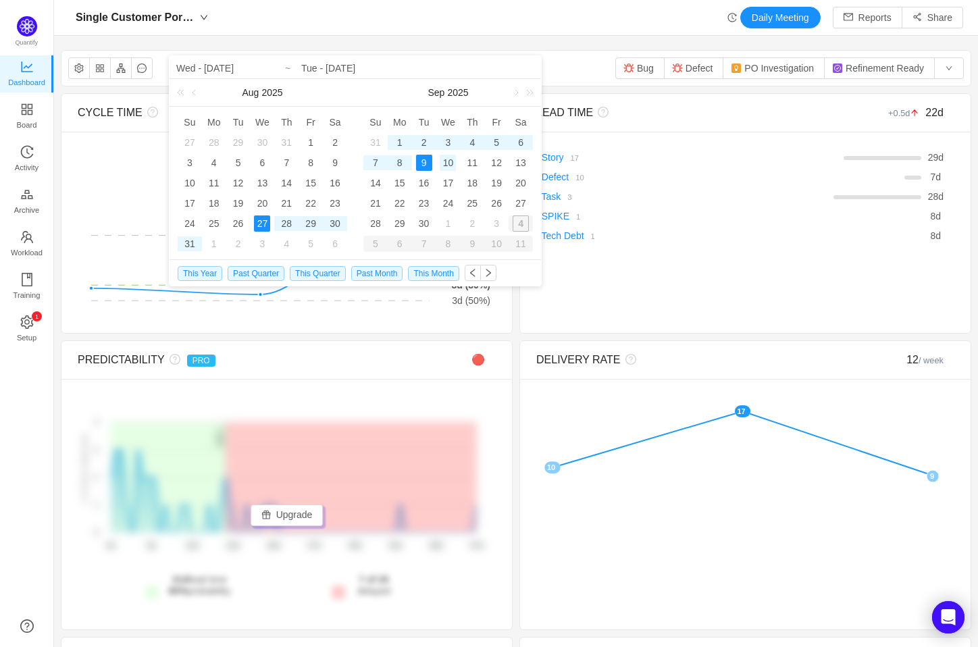
click at [444, 164] on div "10" at bounding box center [448, 163] width 16 height 16
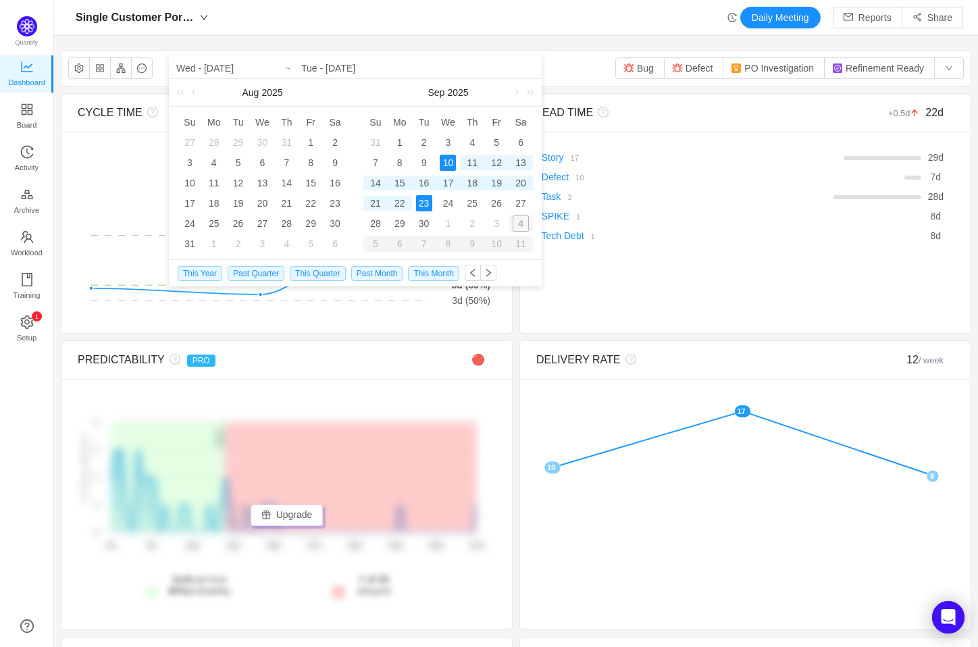
click at [422, 205] on div "23" at bounding box center [424, 203] width 16 height 16
type input "Wed - [DATE]"
type input "Tue - [DATE]"
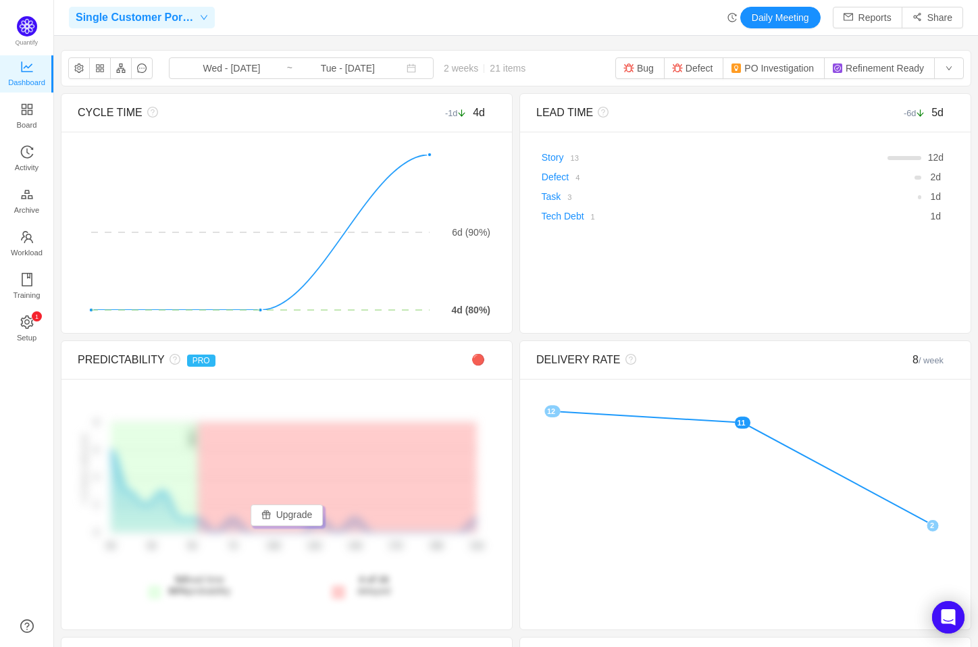
click at [203, 22] on div "Single Customer Portal Board" at bounding box center [142, 18] width 146 height 22
type input "AP"
click at [134, 74] on span "APIT board" at bounding box center [173, 81] width 188 height 20
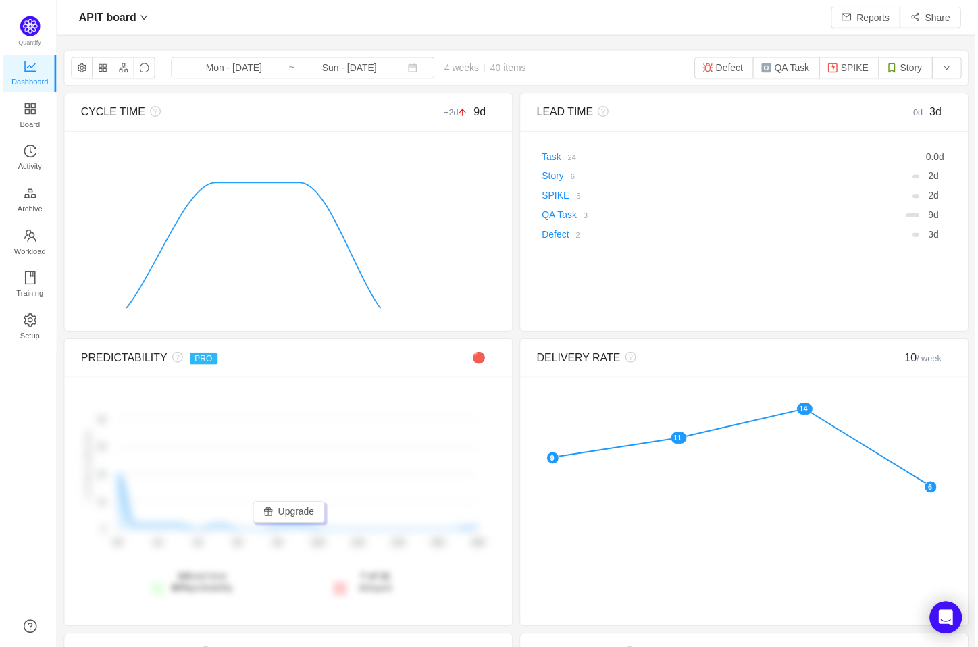
scroll to position [625, 890]
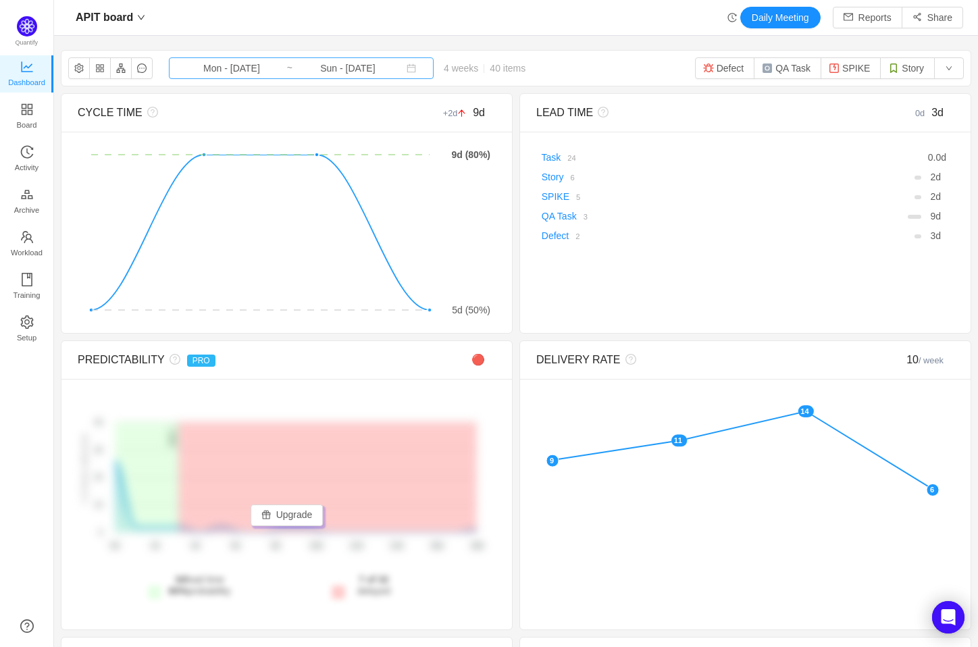
click at [234, 68] on input "Mon - [DATE]" at bounding box center [231, 68] width 109 height 15
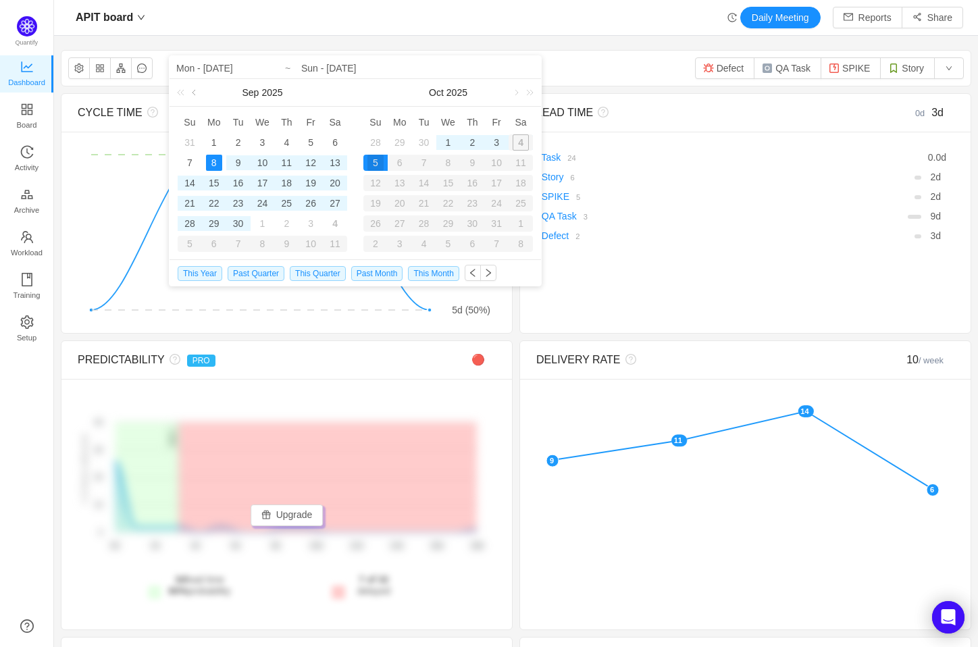
click at [195, 93] on link at bounding box center [195, 92] width 12 height 27
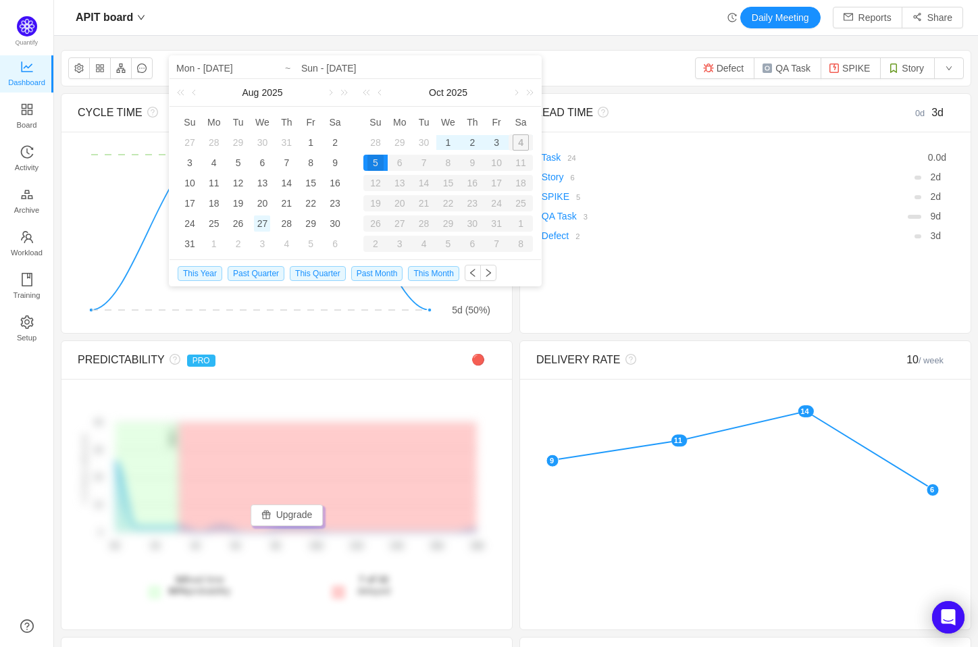
click at [266, 223] on div "27" at bounding box center [262, 224] width 16 height 16
click at [381, 91] on link at bounding box center [381, 92] width 12 height 27
click at [420, 166] on div "9" at bounding box center [424, 163] width 16 height 16
type input "Wed - Aug 27, 2025"
type input "Tue - Sep 09, 2025"
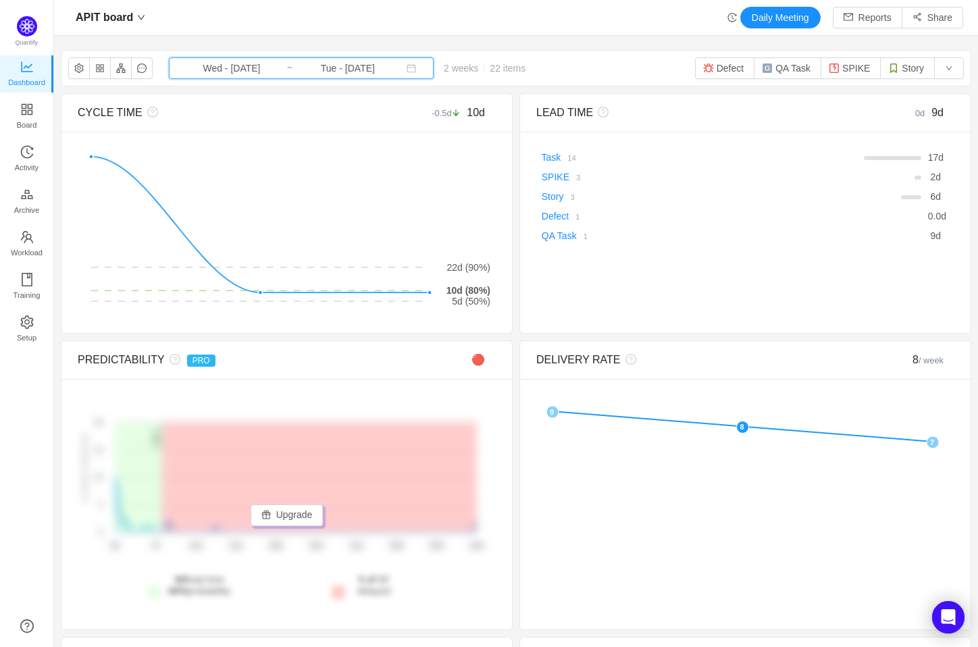
click at [303, 57] on span "Wed - [DATE] ~ Tue - [DATE]" at bounding box center [301, 68] width 265 height 22
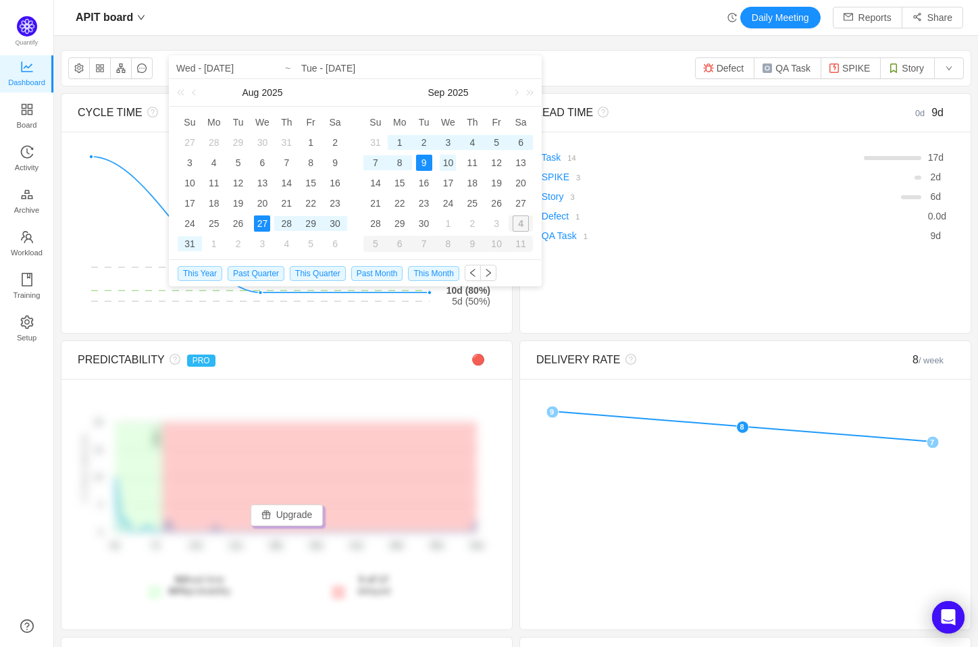
click at [447, 161] on div "10" at bounding box center [448, 163] width 16 height 16
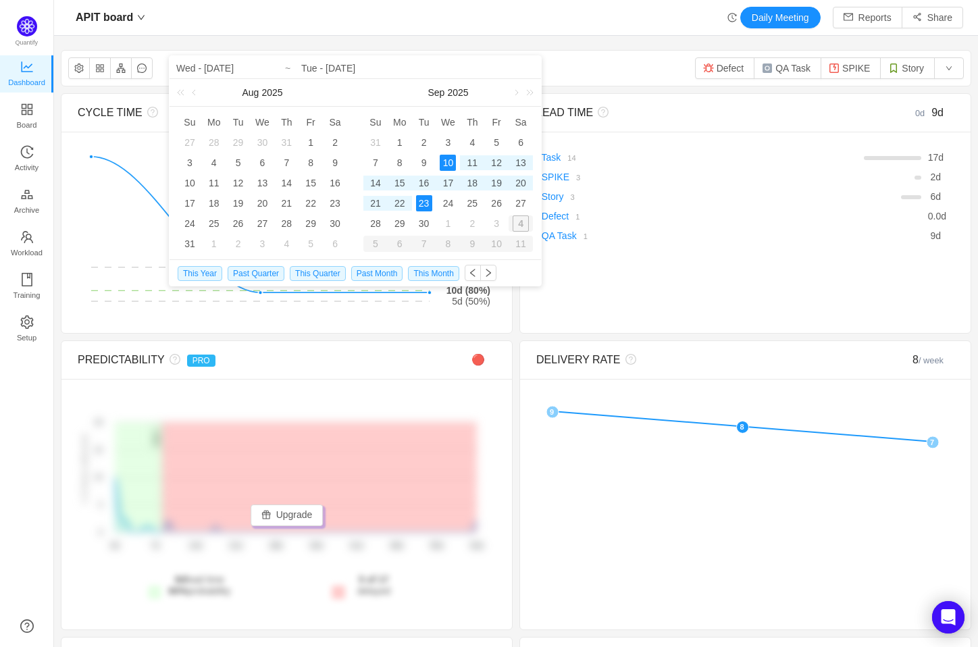
click at [429, 199] on div "23" at bounding box center [424, 203] width 16 height 16
type input "Wed - [DATE]"
type input "Tue - [DATE]"
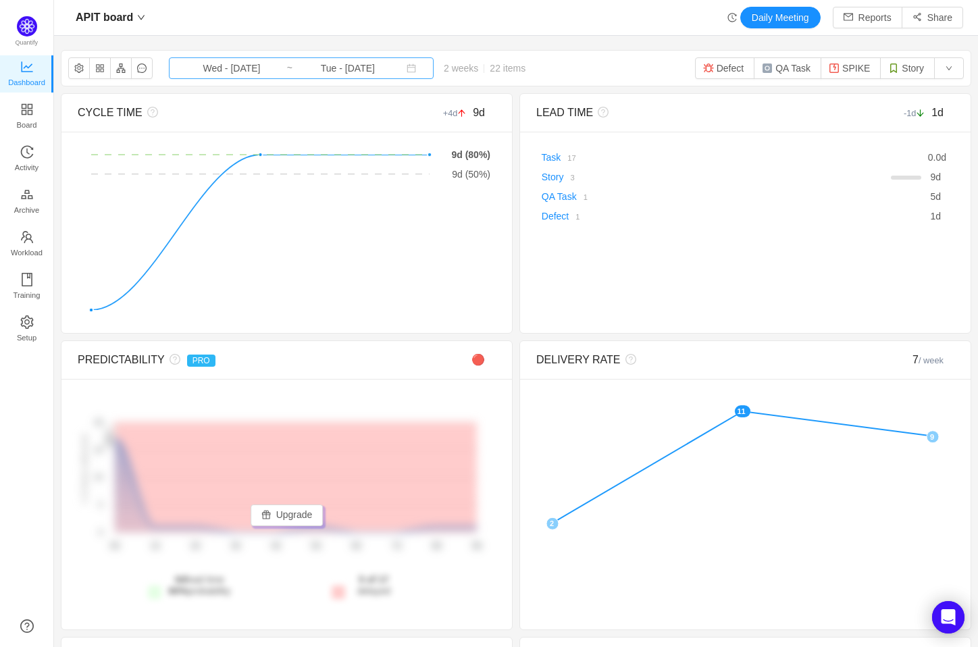
click at [249, 70] on input "Wed - [DATE]" at bounding box center [231, 68] width 109 height 15
click at [143, 18] on div "APIT board" at bounding box center [110, 18] width 83 height 22
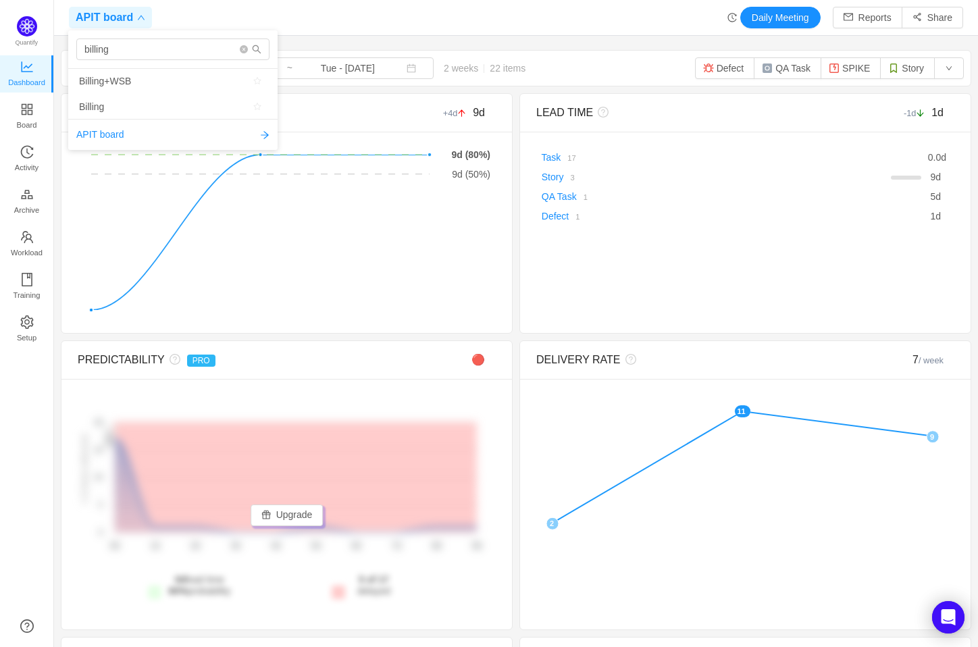
type input "billing"
click at [111, 101] on span "Billing" at bounding box center [173, 107] width 188 height 20
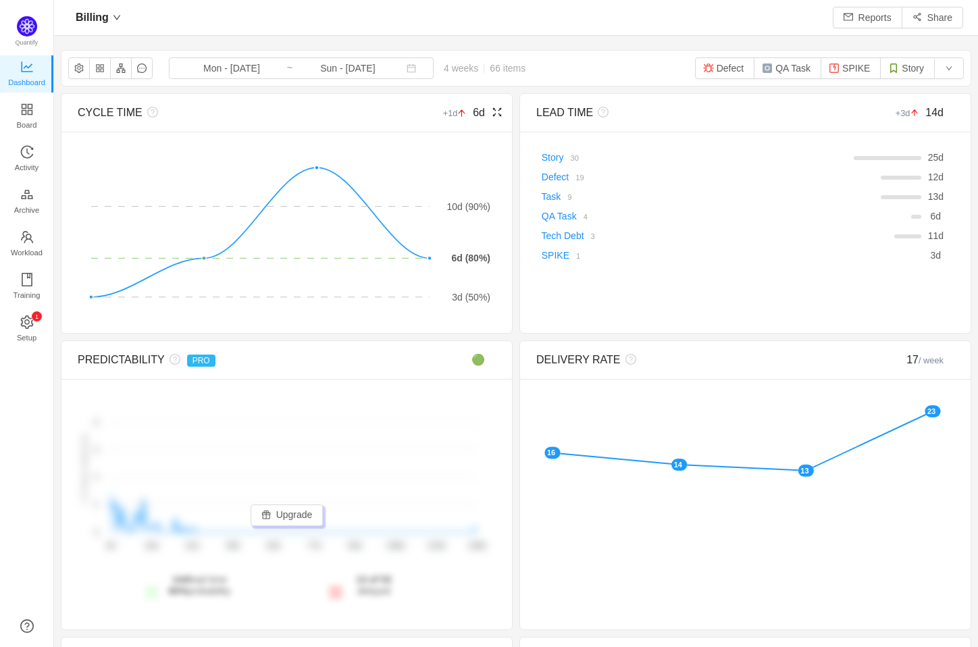
scroll to position [625, 890]
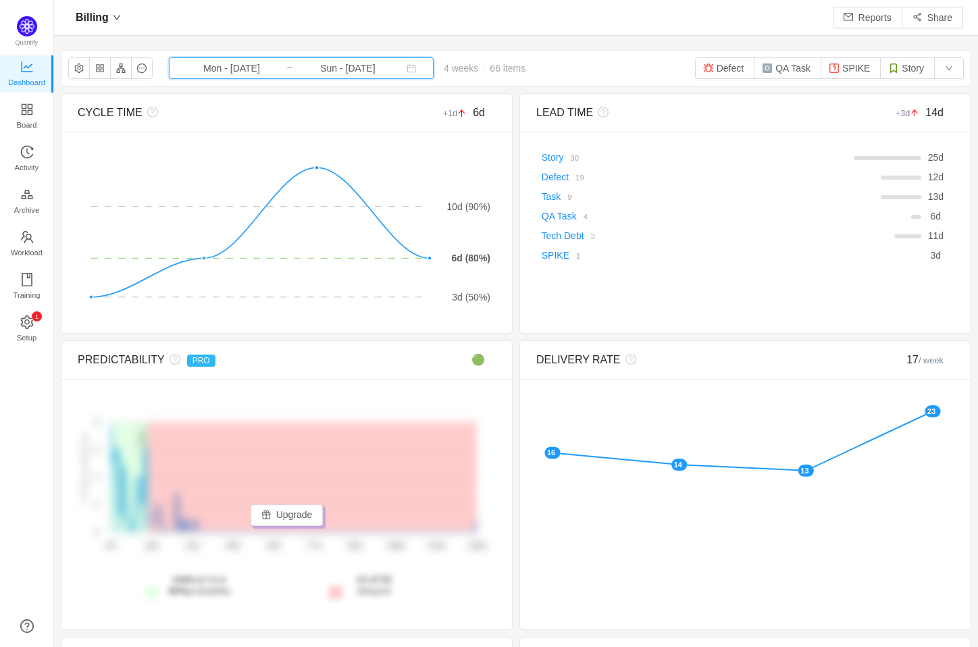
click at [255, 78] on span "Mon - [DATE] ~ Sun - [DATE]" at bounding box center [301, 68] width 265 height 22
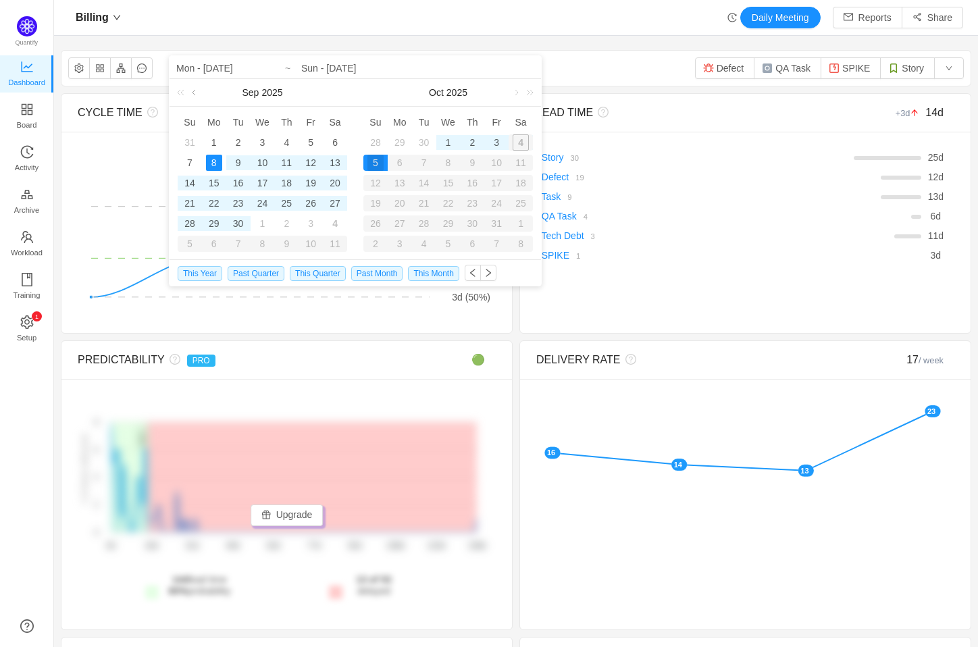
click at [197, 87] on link at bounding box center [195, 92] width 12 height 27
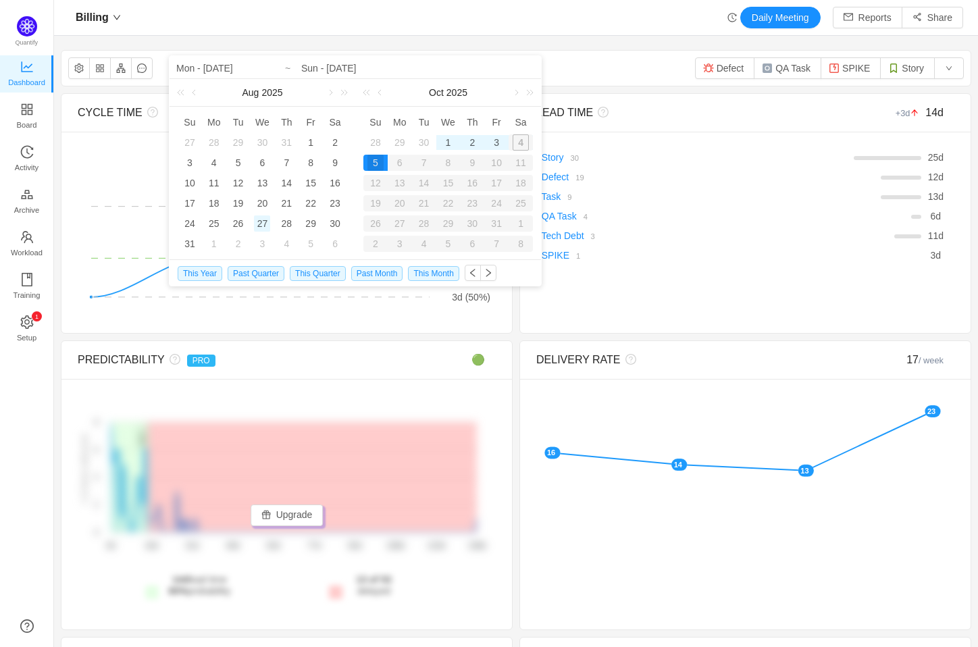
click at [261, 226] on div "27" at bounding box center [262, 224] width 16 height 16
click at [384, 93] on link at bounding box center [381, 92] width 12 height 27
click at [416, 162] on div "9" at bounding box center [424, 163] width 16 height 16
type input "Wed - Aug 27, 2025"
type input "Tue - Sep 09, 2025"
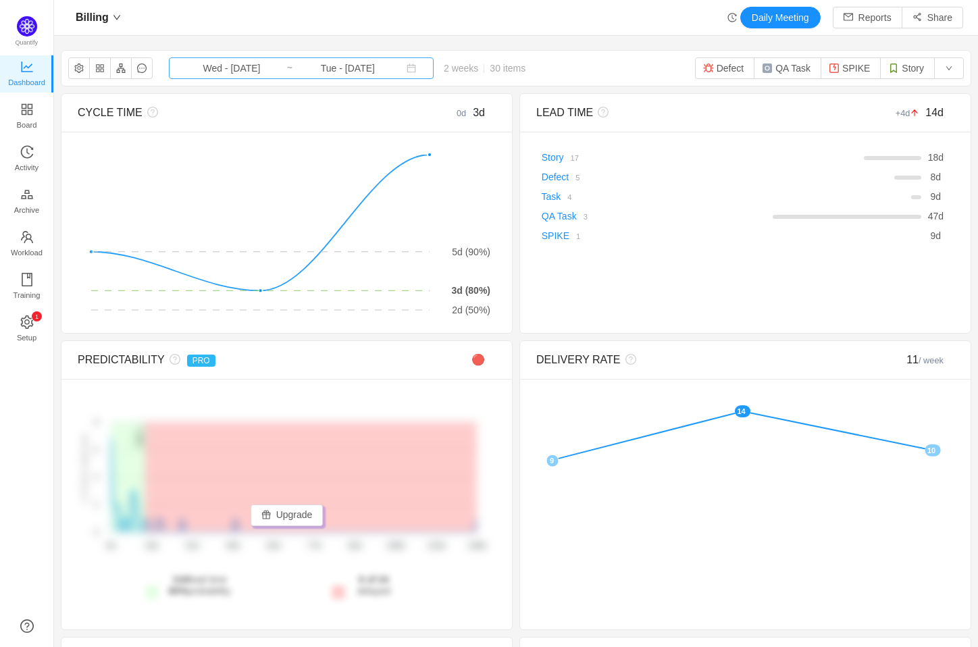
click at [331, 69] on input "Tue - Sep 09, 2025" at bounding box center [347, 68] width 109 height 15
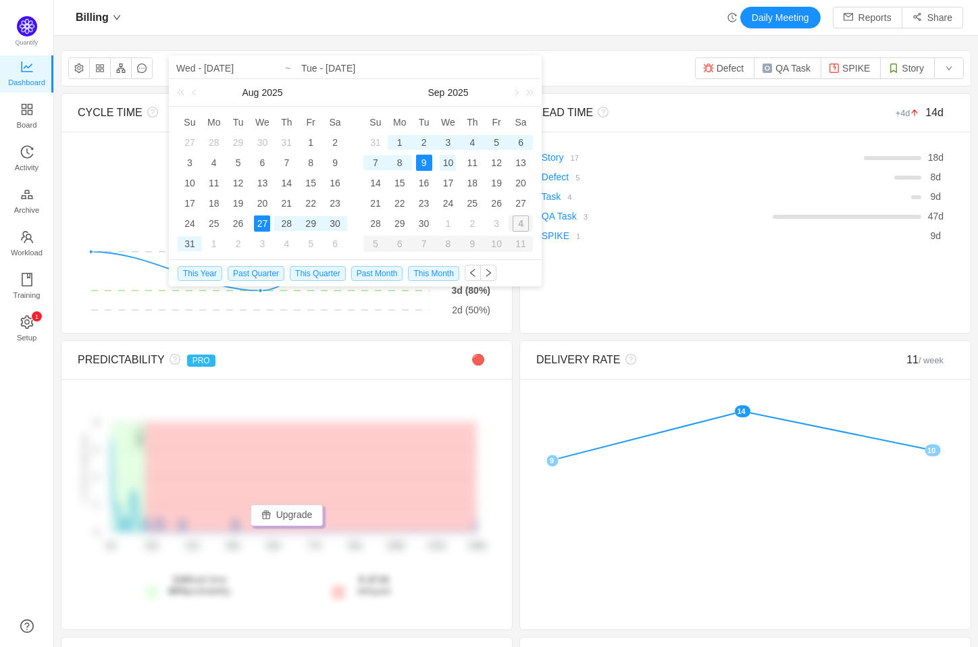
click at [443, 164] on div "10" at bounding box center [448, 163] width 16 height 16
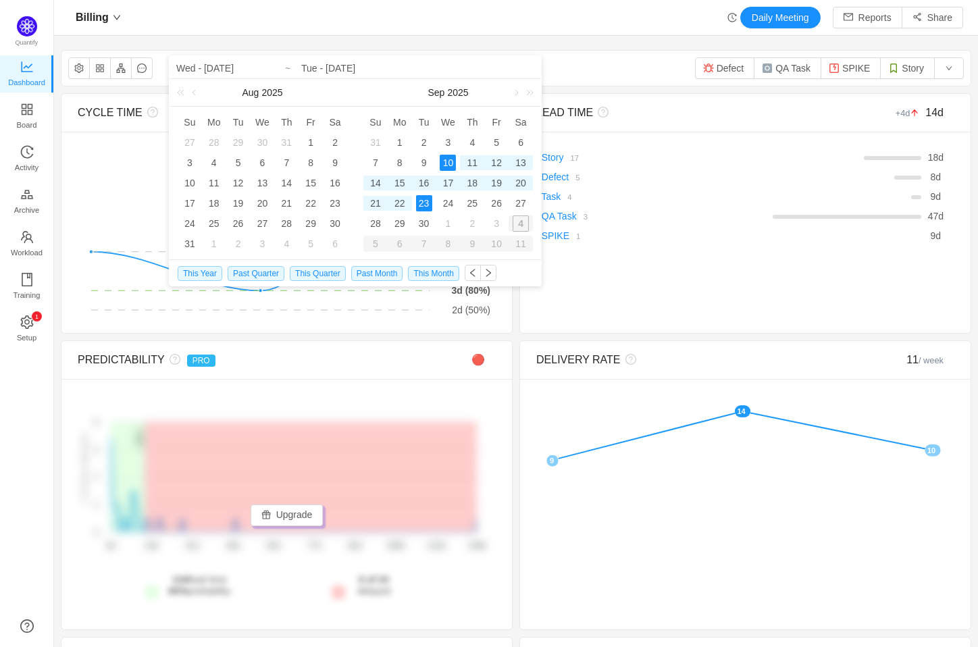
click at [426, 201] on div "23" at bounding box center [424, 203] width 16 height 16
type input "Wed - [DATE]"
type input "Tue - [DATE]"
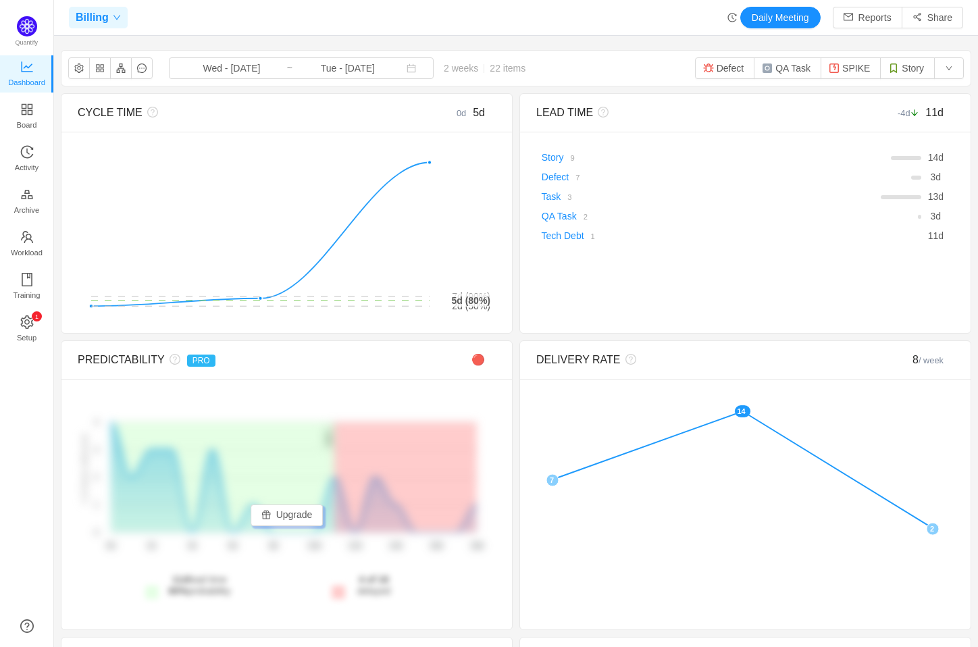
click at [107, 22] on div "Billing" at bounding box center [98, 18] width 59 height 22
type input "WSB"
click at [109, 82] on span "Billing+WSB" at bounding box center [105, 81] width 52 height 20
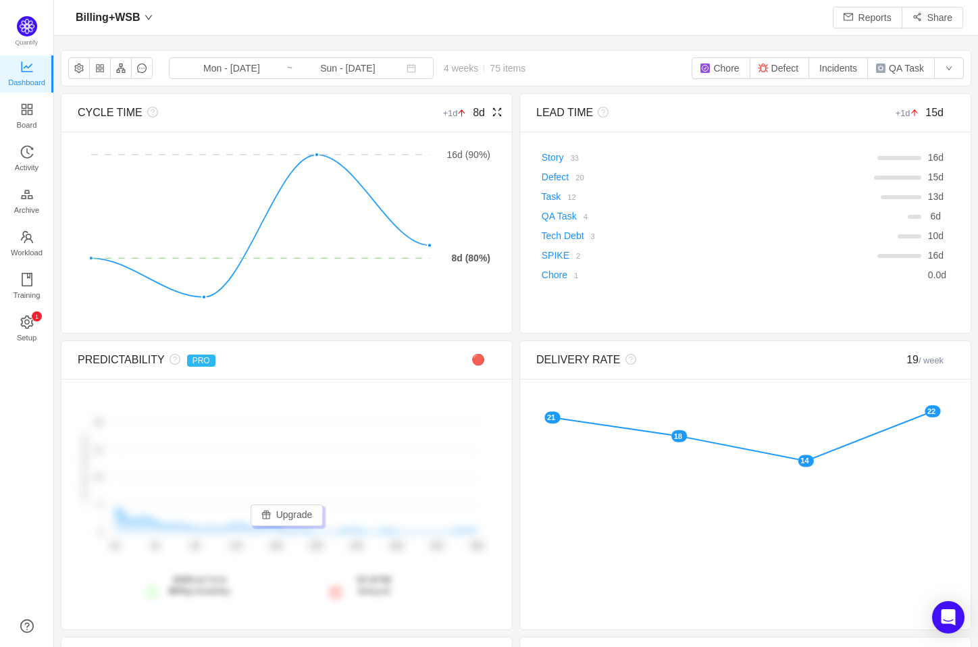
scroll to position [625, 890]
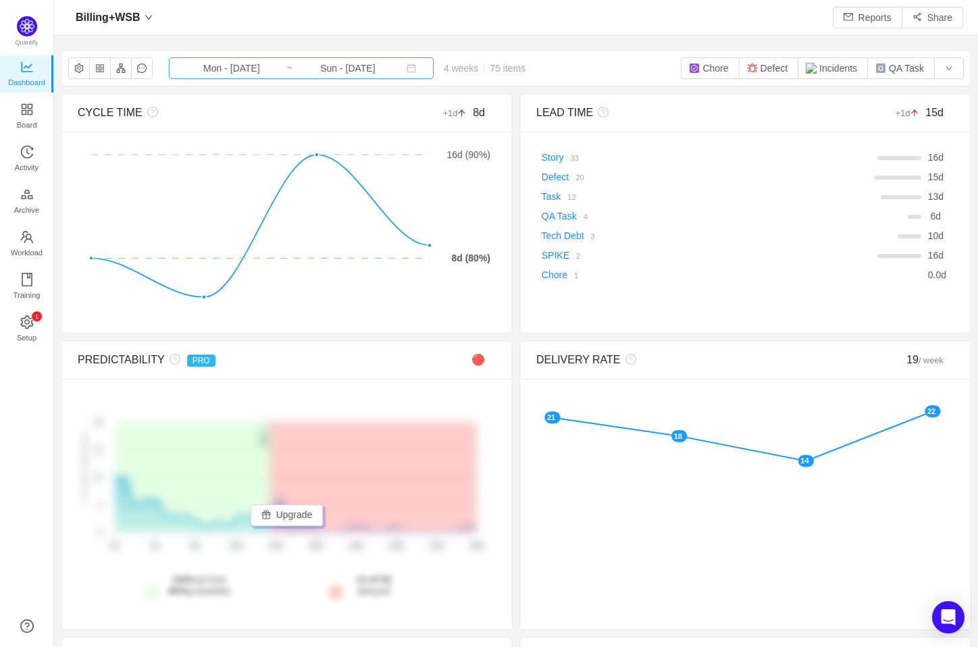
click at [345, 64] on input "Sun - [DATE]" at bounding box center [347, 68] width 109 height 15
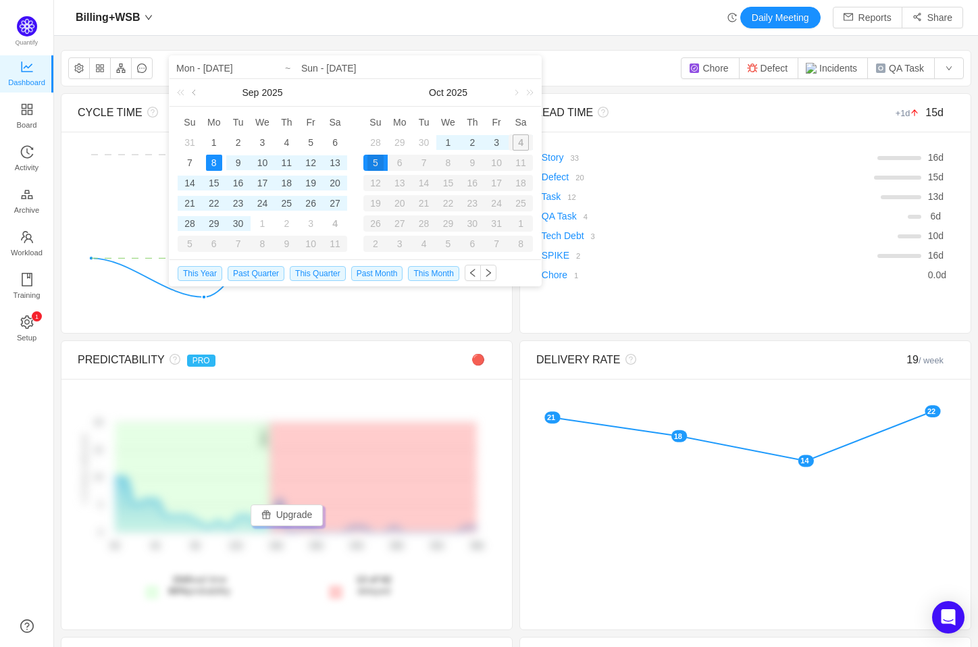
click at [189, 93] on link at bounding box center [195, 92] width 12 height 27
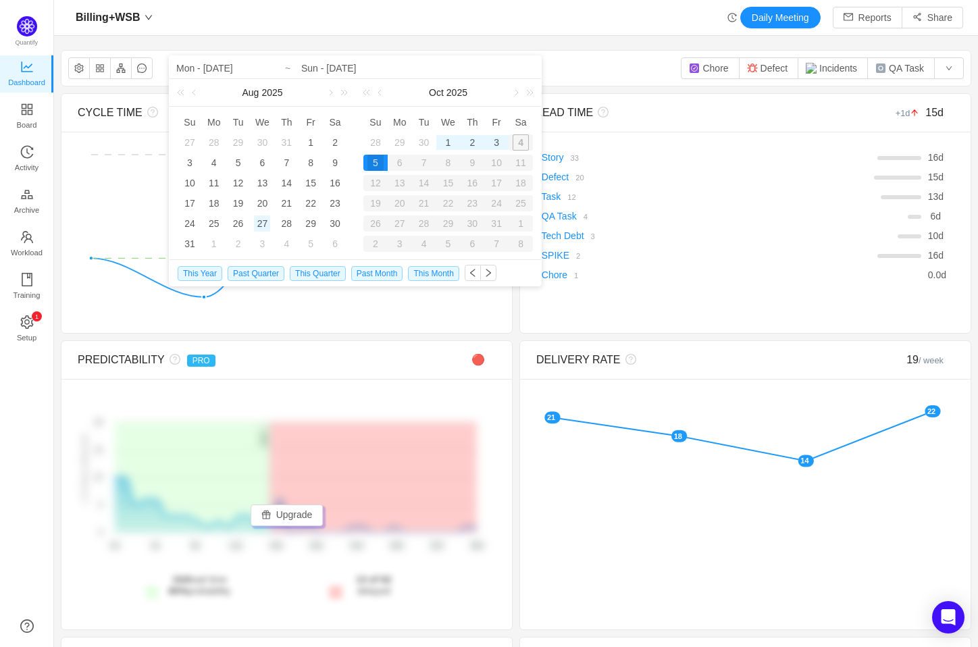
click at [266, 222] on div "27" at bounding box center [262, 224] width 16 height 16
click at [378, 92] on link at bounding box center [381, 92] width 12 height 27
click at [422, 160] on div "9" at bounding box center [424, 163] width 16 height 16
type input "Wed - [DATE]"
type input "Tue - [DATE]"
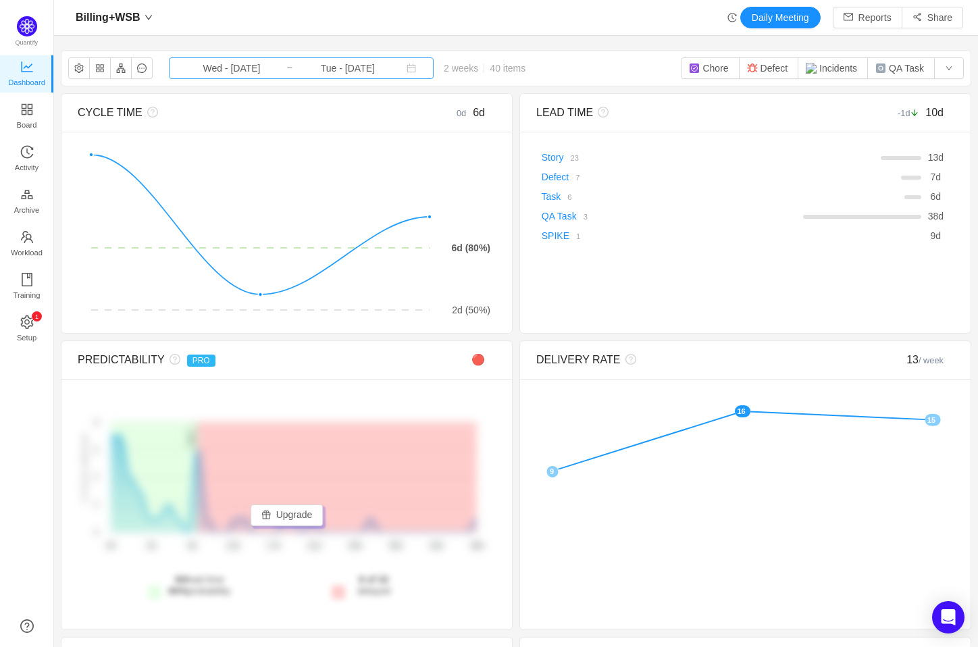
click at [305, 70] on input "Tue - [DATE]" at bounding box center [347, 68] width 109 height 15
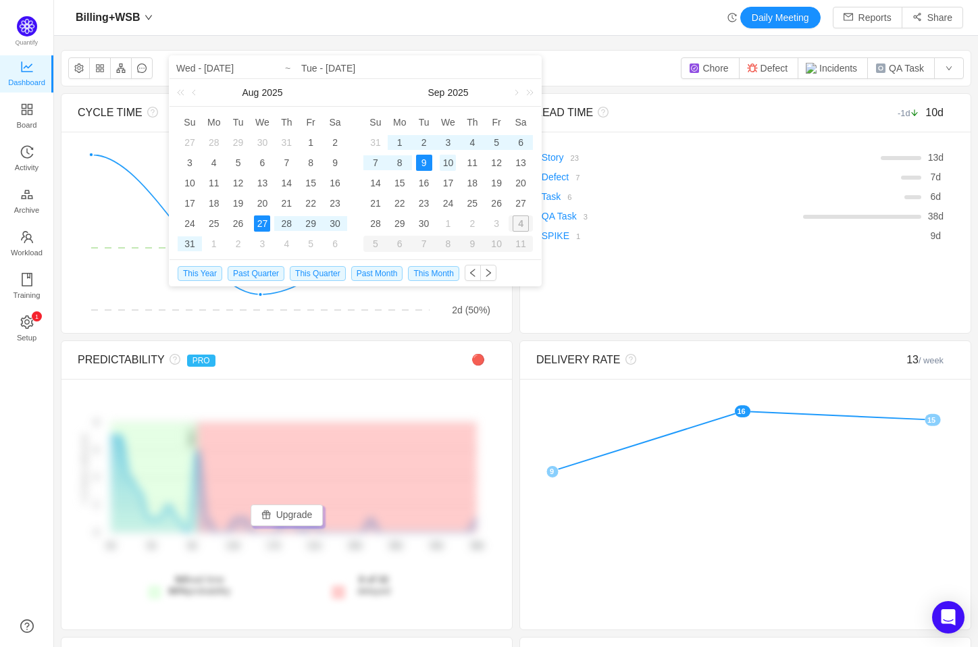
click at [450, 157] on div "10" at bounding box center [448, 163] width 16 height 16
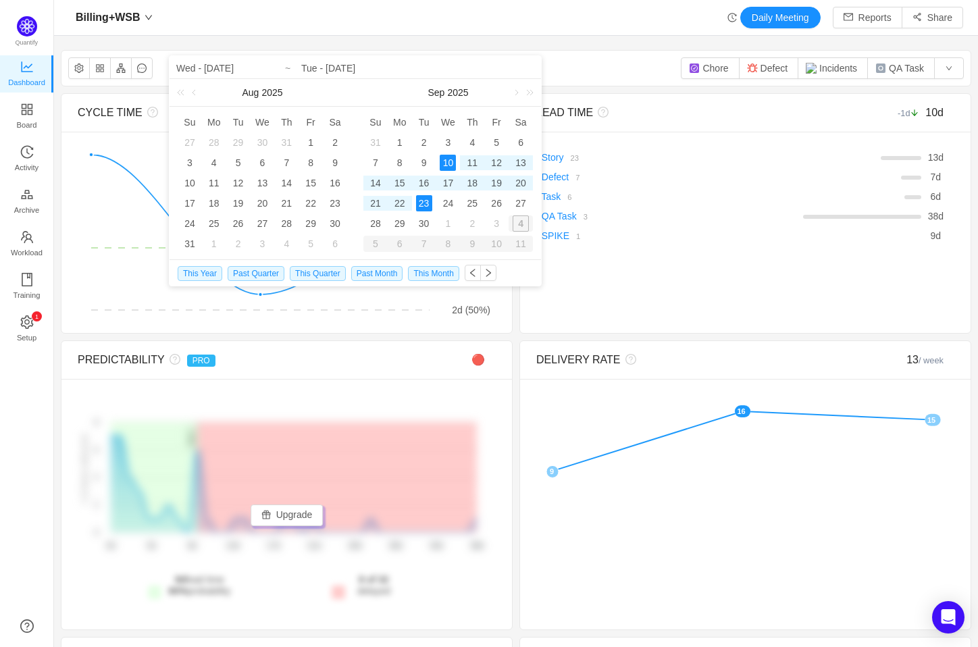
click at [430, 205] on div "23" at bounding box center [424, 203] width 16 height 16
type input "Wed - [DATE]"
type input "Tue - [DATE]"
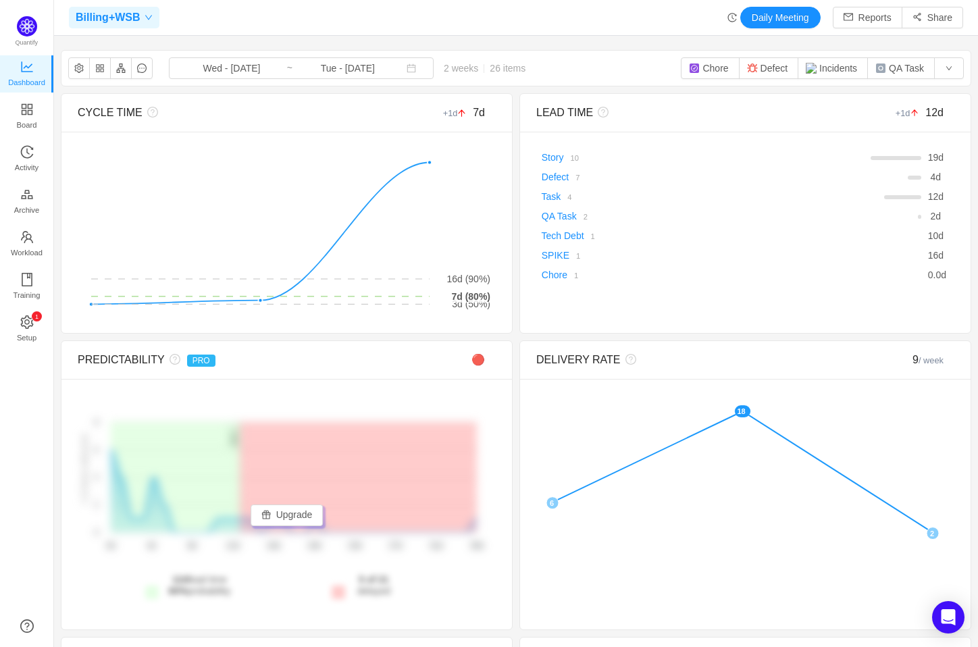
click at [109, 19] on span "Billing+WSB" at bounding box center [108, 18] width 65 height 22
type input "U"
type input "u"
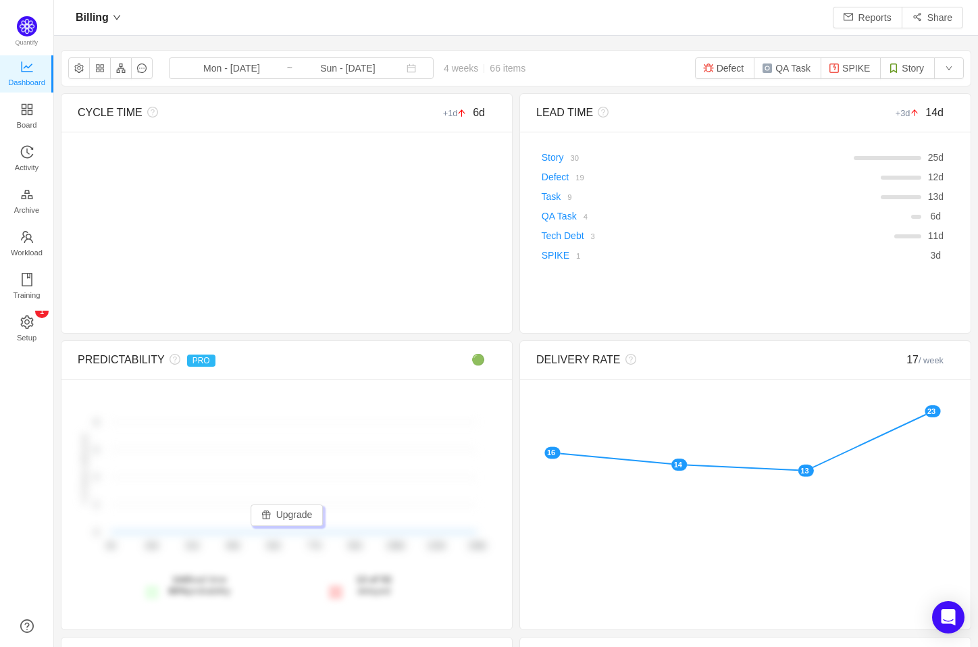
scroll to position [625, 890]
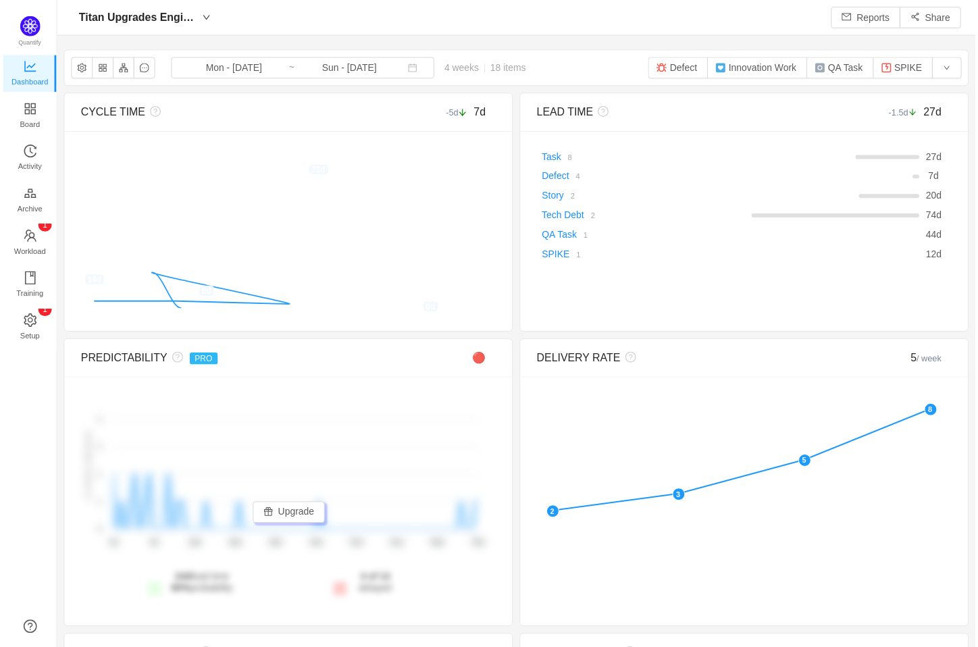
scroll to position [625, 890]
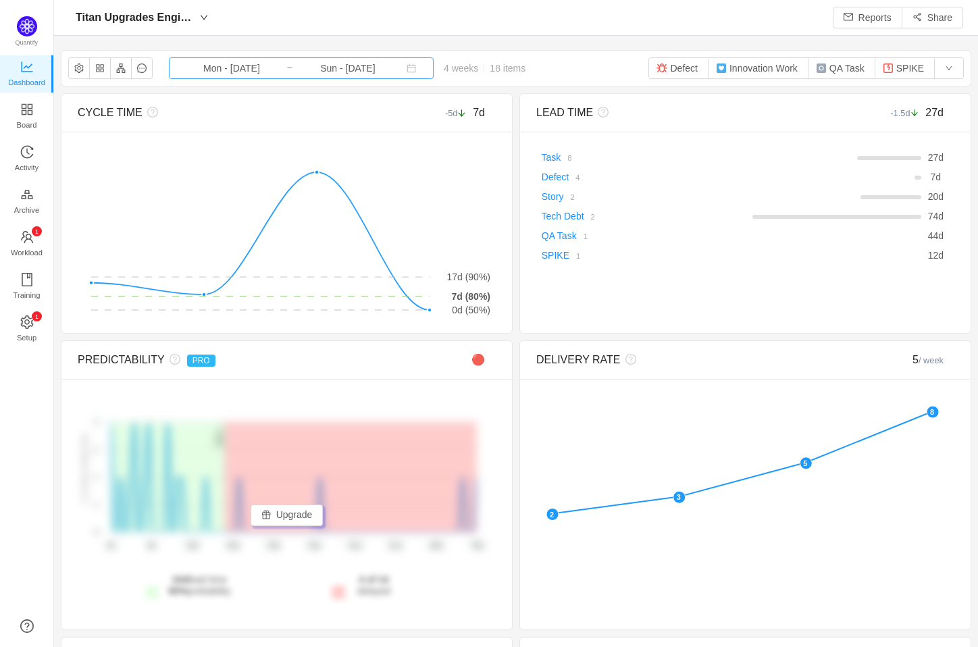
click at [237, 72] on input "Mon - [DATE]" at bounding box center [231, 68] width 109 height 15
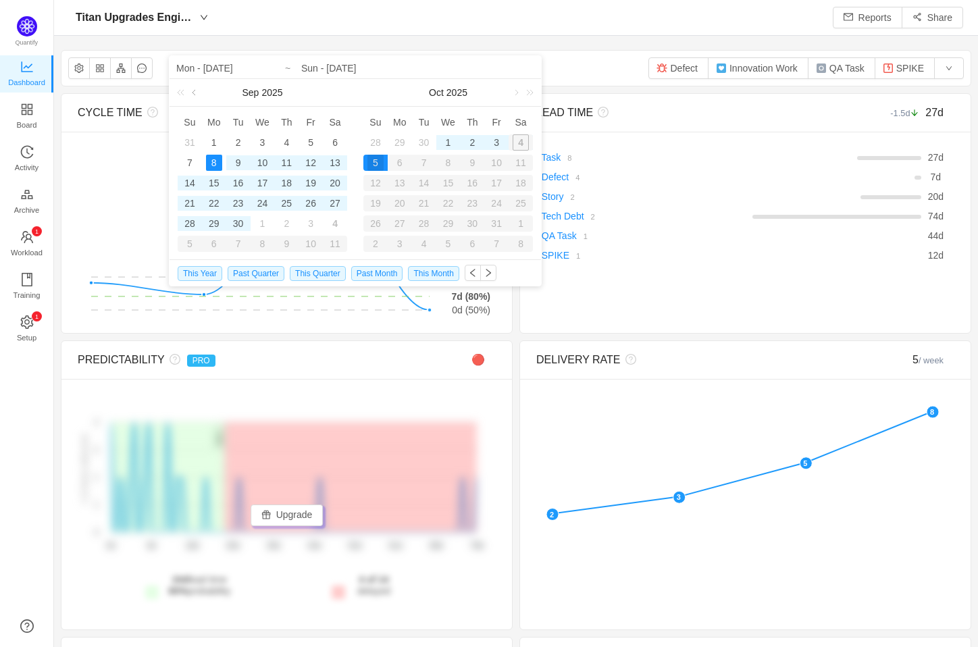
click at [192, 94] on link at bounding box center [195, 92] width 12 height 27
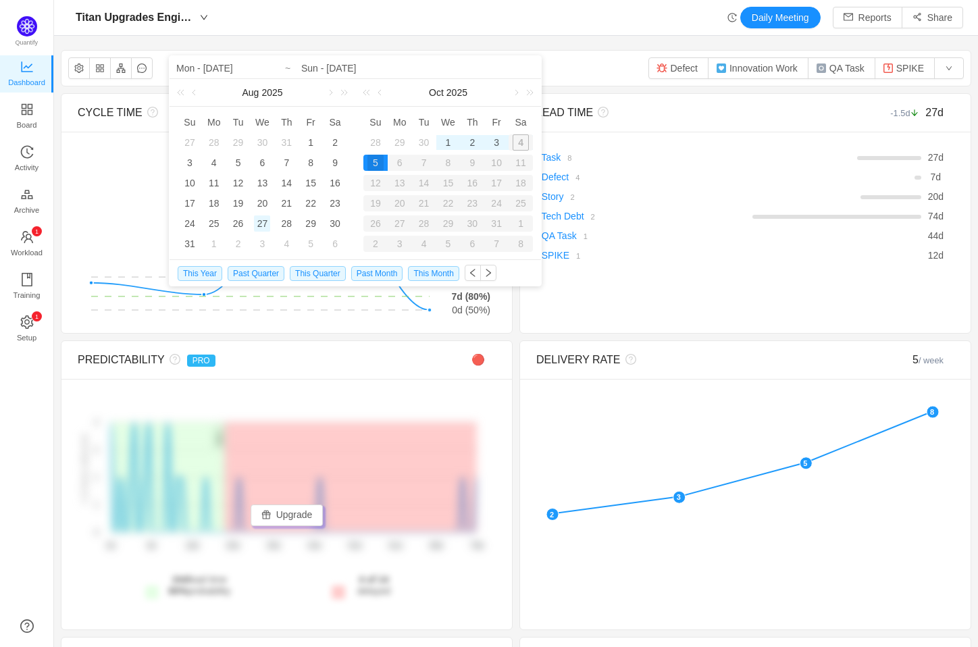
click at [261, 220] on div "27" at bounding box center [262, 224] width 16 height 16
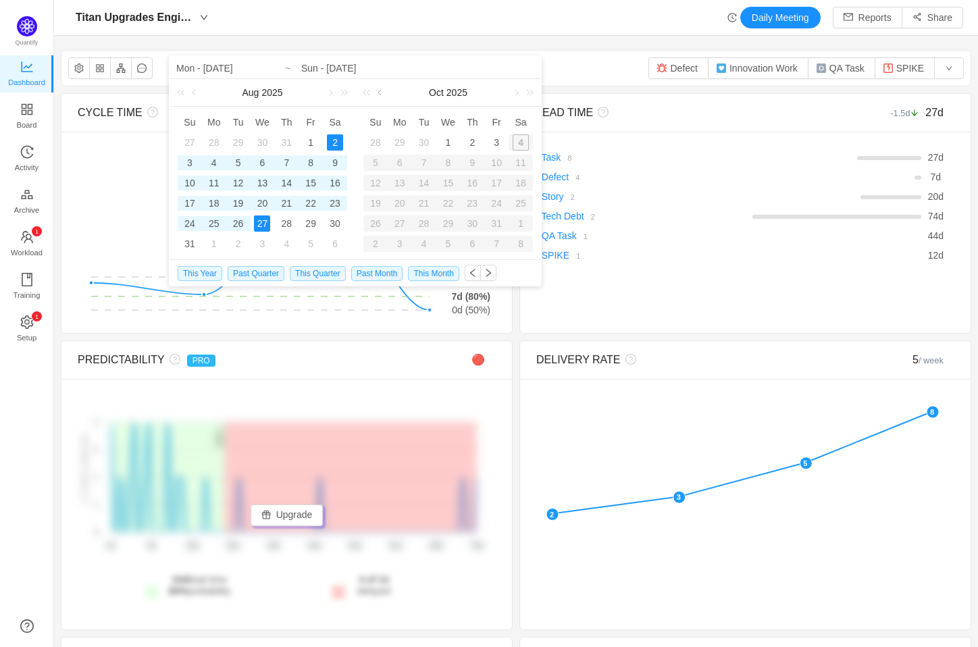
click at [378, 95] on link at bounding box center [381, 92] width 12 height 27
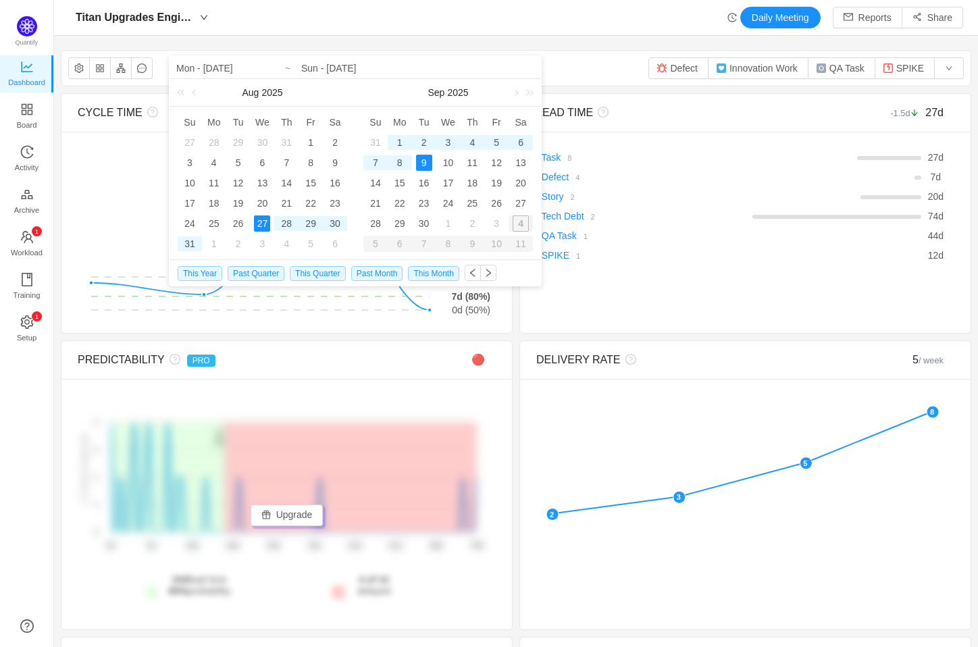
click at [428, 161] on div "9" at bounding box center [424, 163] width 16 height 16
type input "Wed - [DATE]"
type input "Tue - [DATE]"
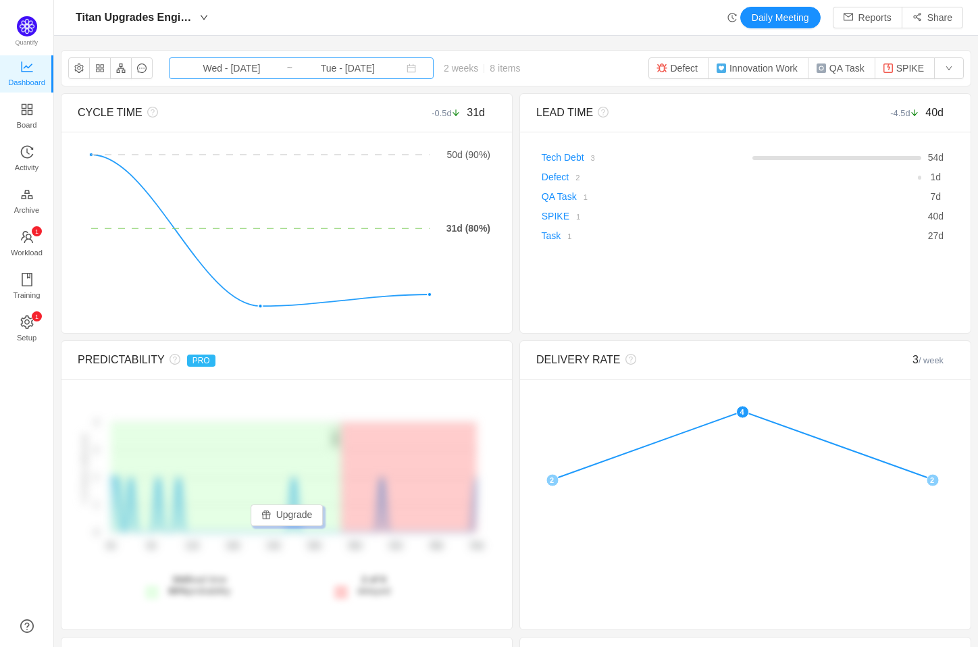
click at [310, 64] on input "Tue - [DATE]" at bounding box center [347, 68] width 109 height 15
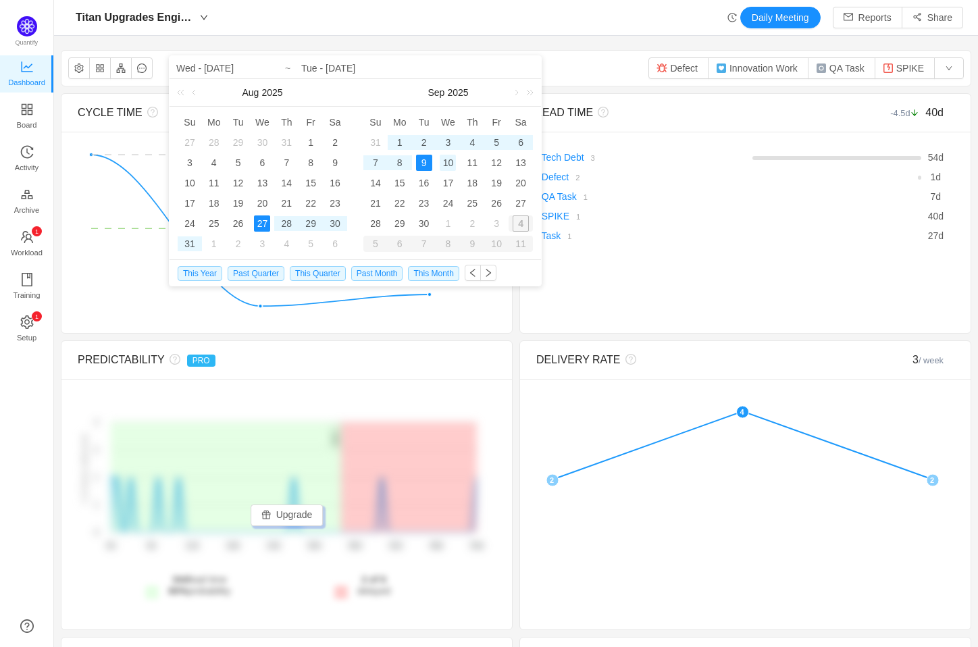
click at [449, 161] on div "10" at bounding box center [448, 163] width 16 height 16
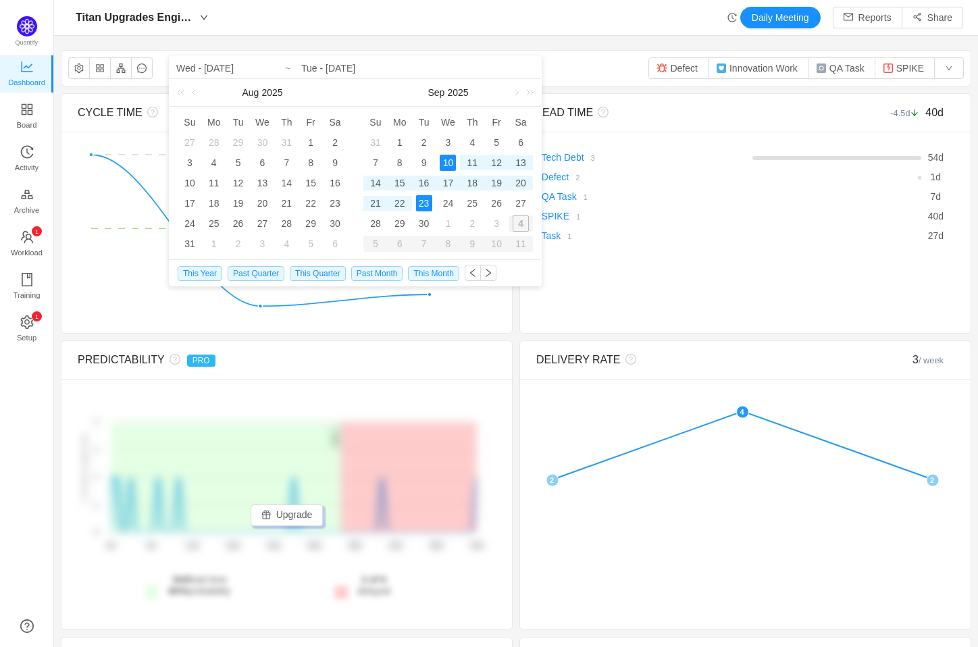
click at [426, 207] on div "23" at bounding box center [424, 203] width 16 height 16
type input "Wed - [DATE]"
type input "Tue - [DATE]"
